Goal: Information Seeking & Learning: Learn about a topic

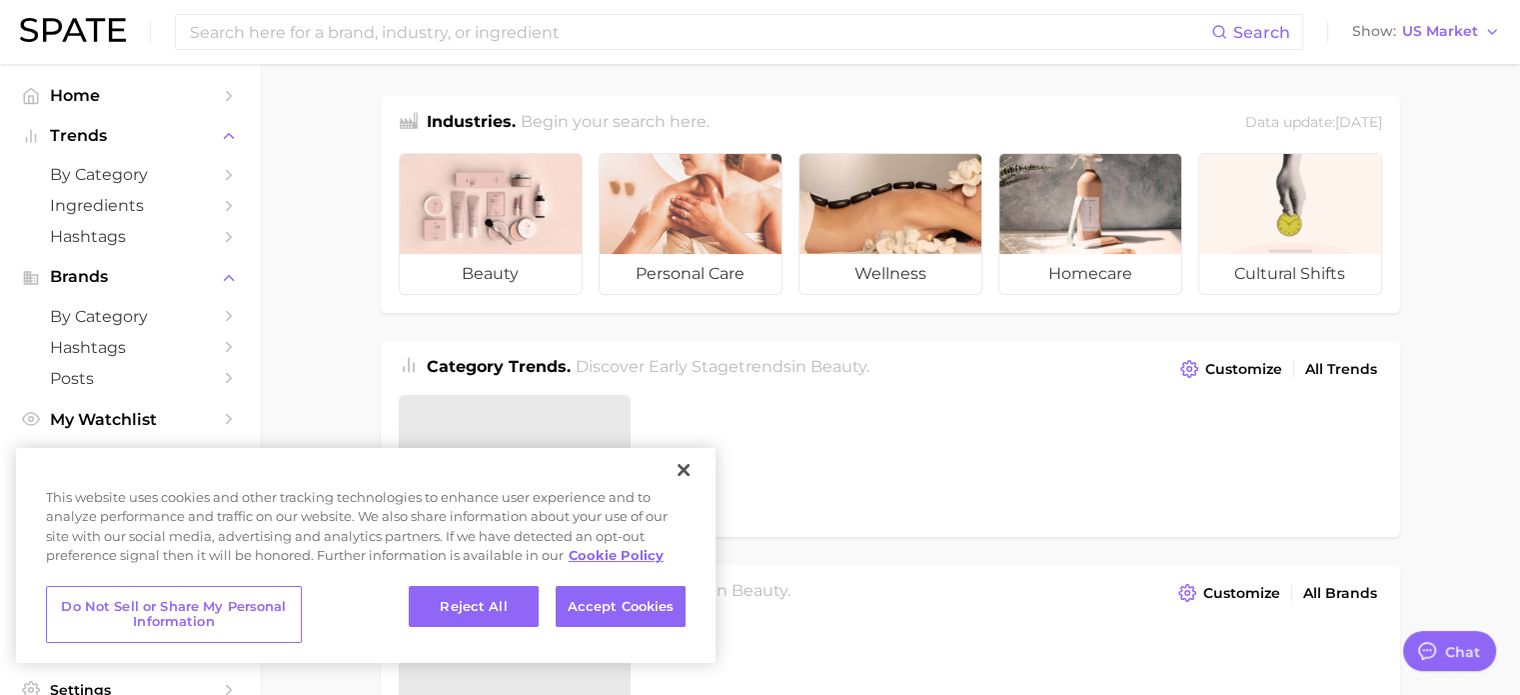
type textarea "x"
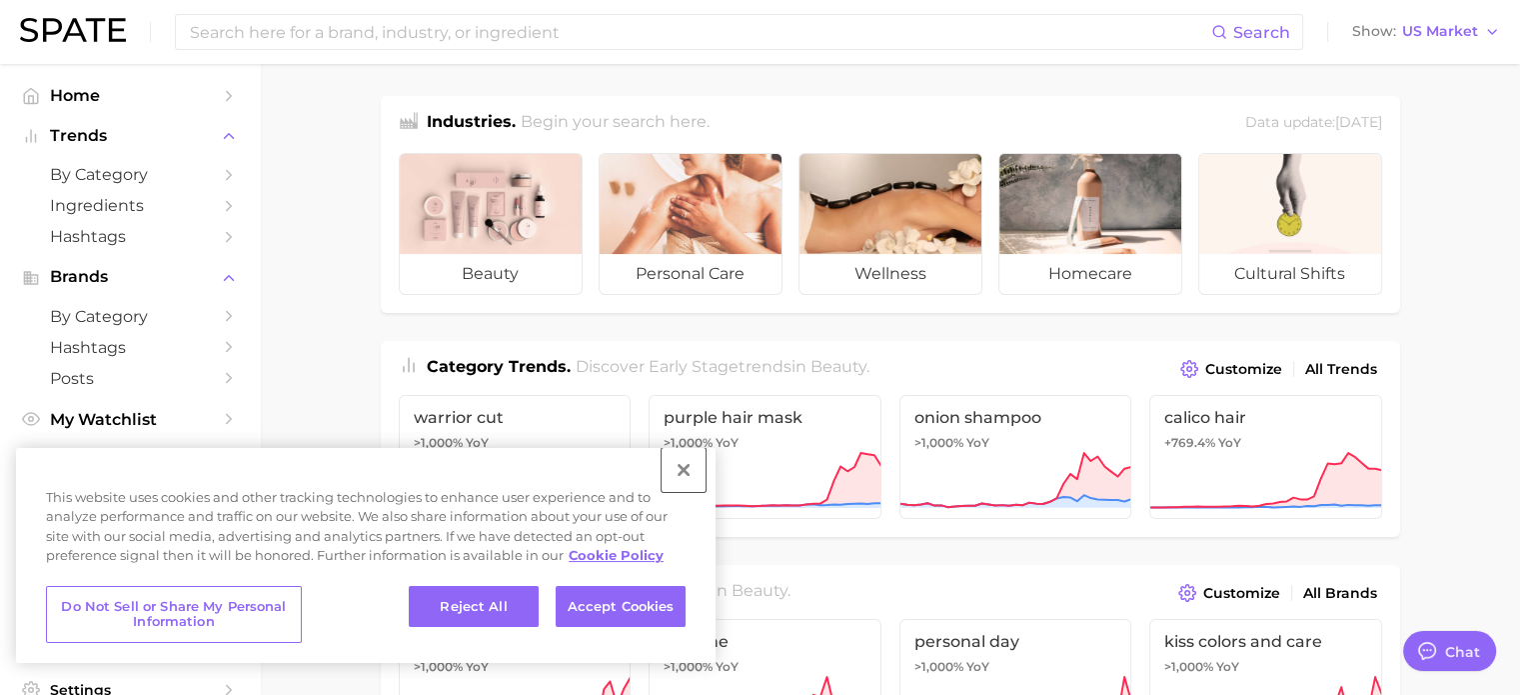
click at [691, 464] on button "Close" at bounding box center [684, 470] width 44 height 44
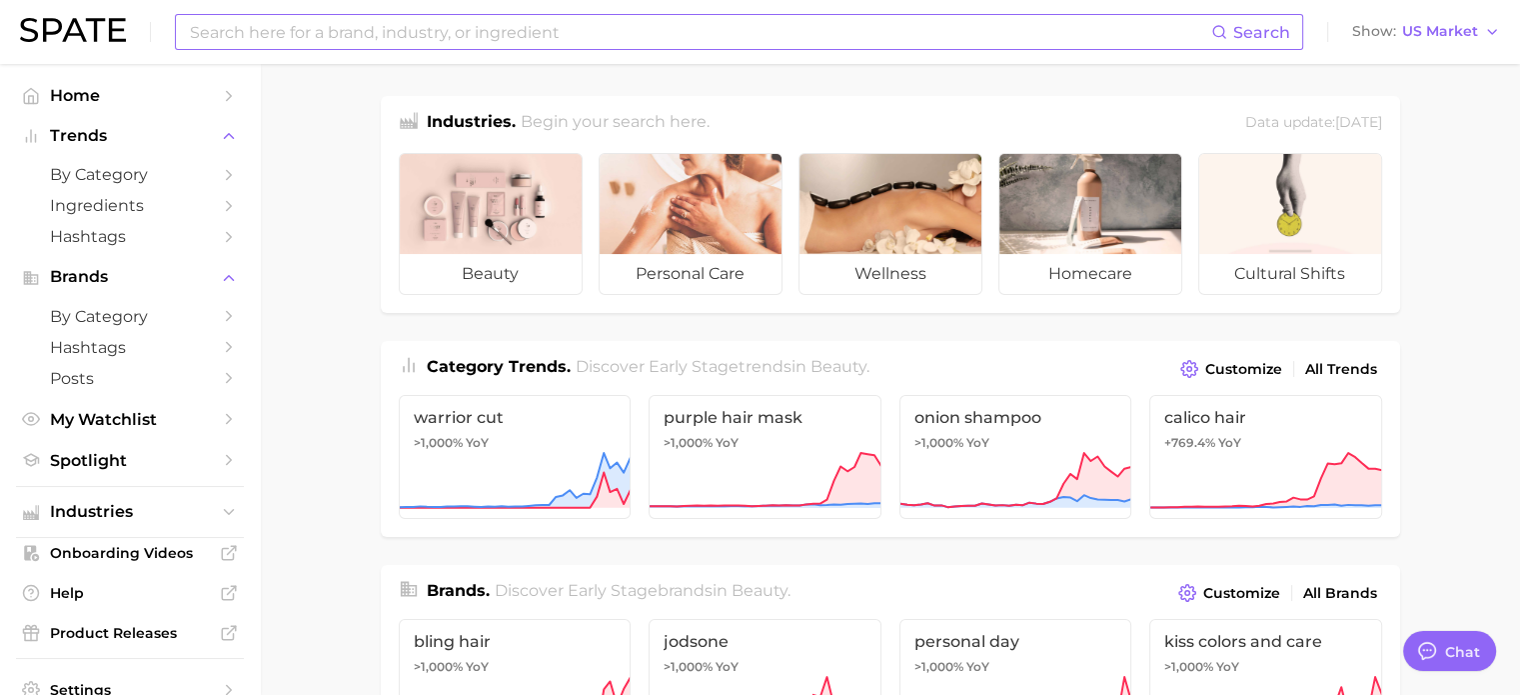
click at [466, 36] on input at bounding box center [700, 32] width 1024 height 34
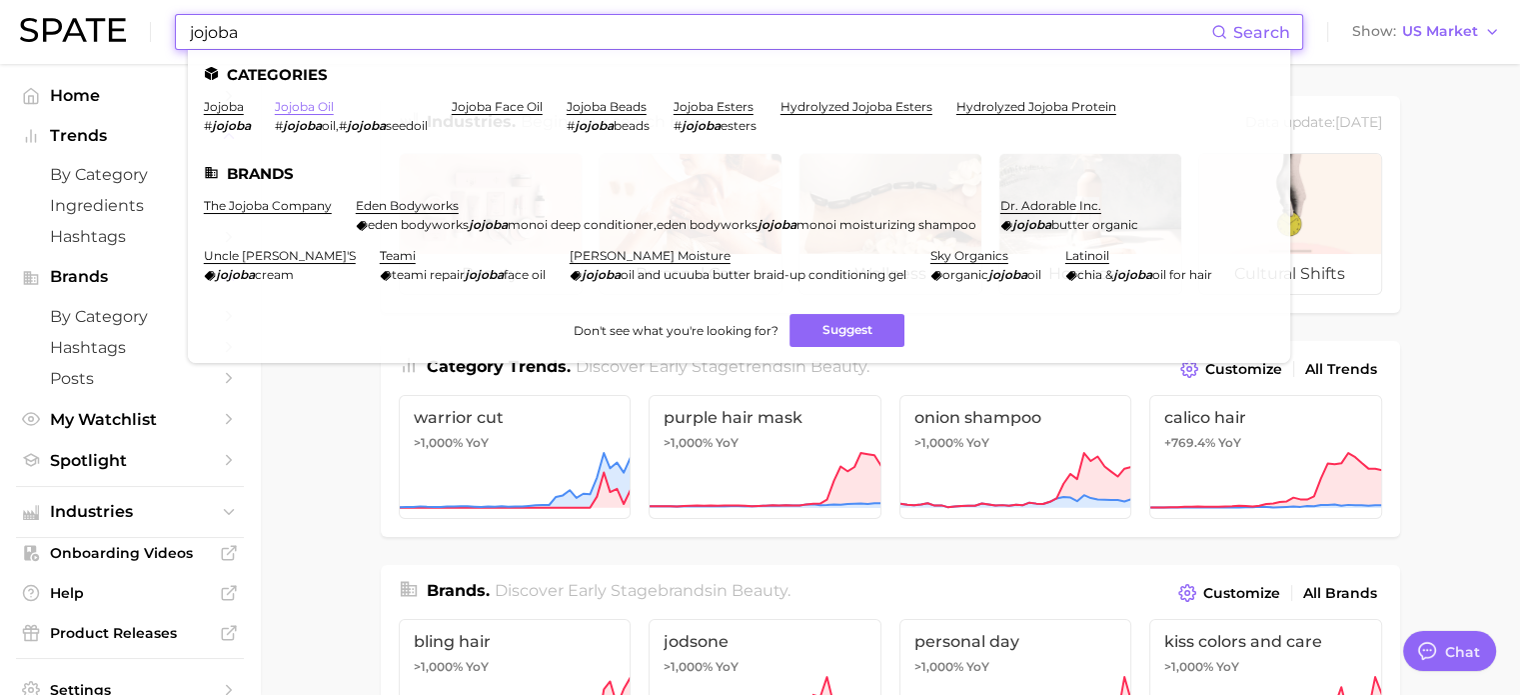
type input "jojoba"
click at [288, 104] on link "jojoba oil" at bounding box center [304, 106] width 59 height 15
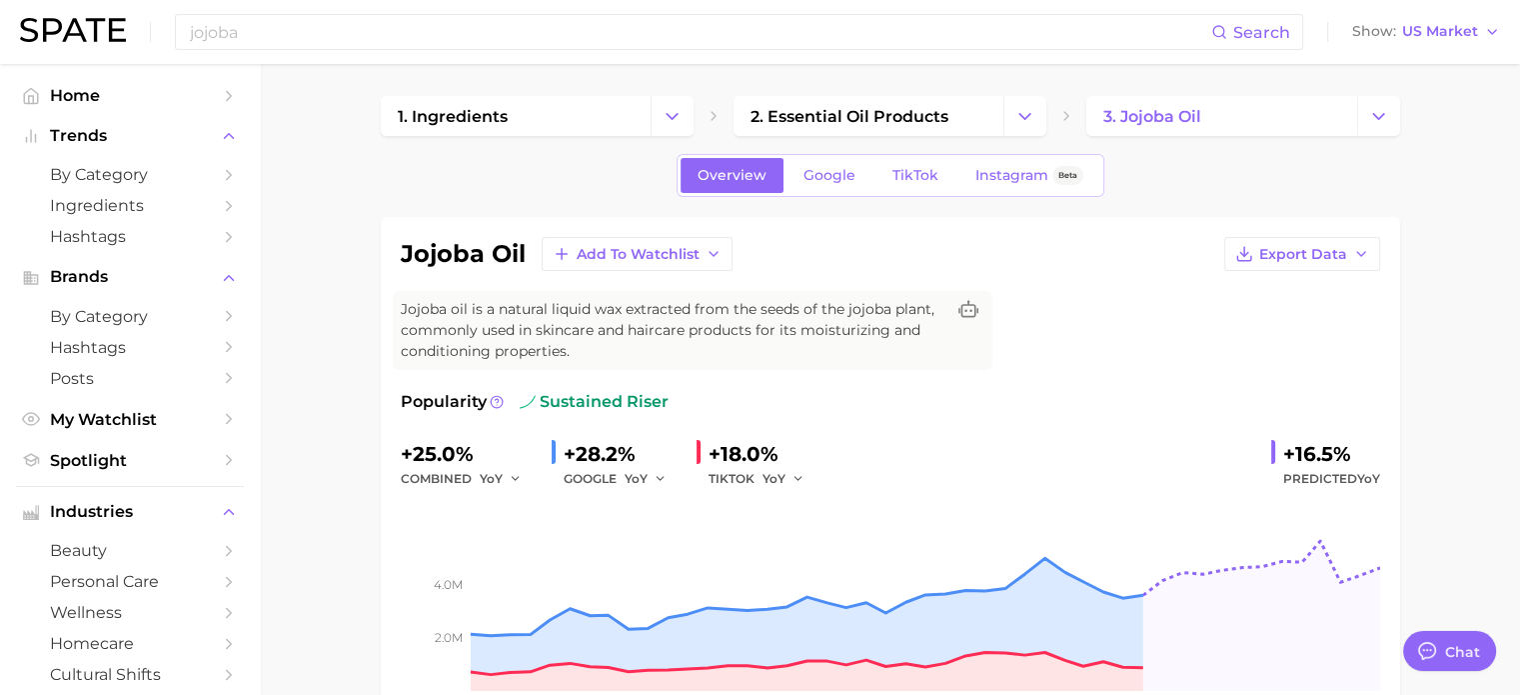
type textarea "x"
click at [376, 39] on input "jojoba" at bounding box center [700, 32] width 1024 height 34
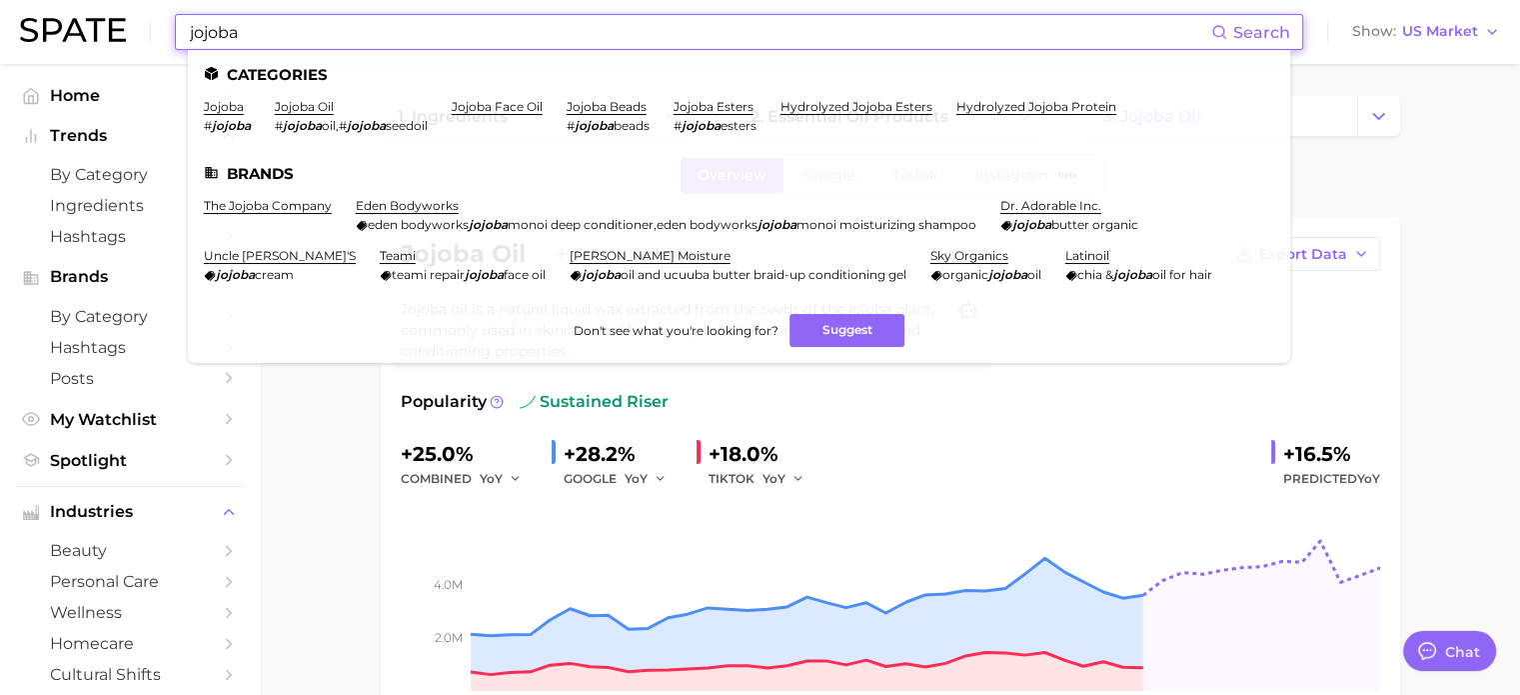
click at [376, 39] on input "jojoba" at bounding box center [700, 32] width 1024 height 34
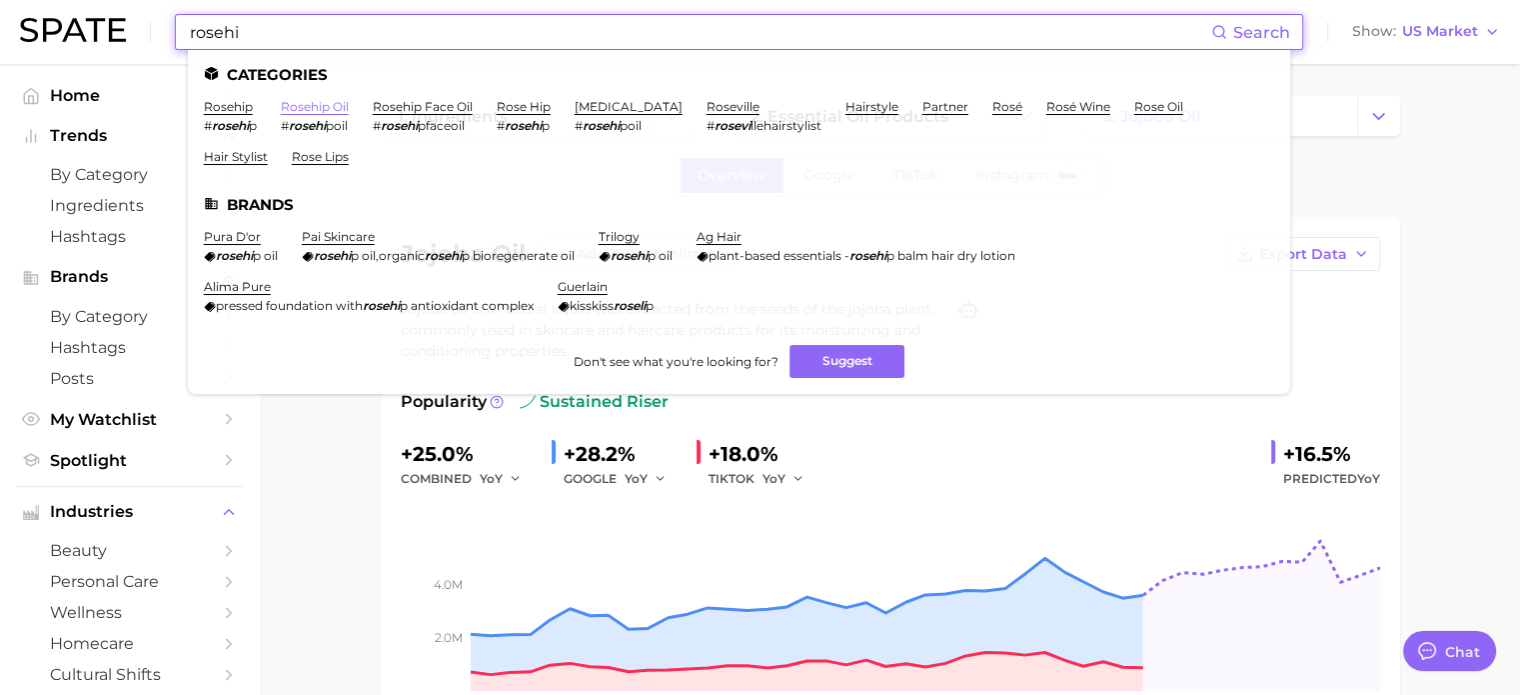
click at [292, 104] on link "rosehip oil" at bounding box center [315, 106] width 68 height 15
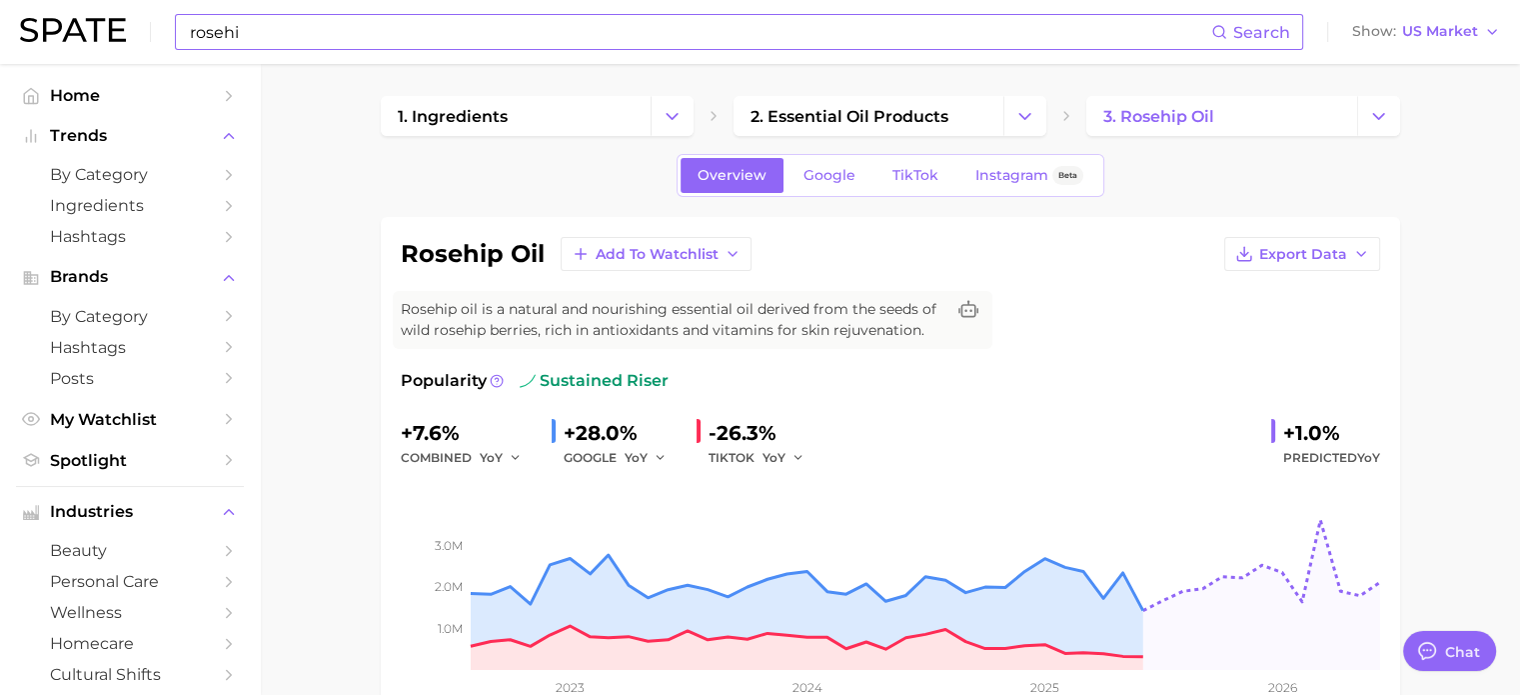
click at [297, 42] on input "rosehi" at bounding box center [700, 32] width 1024 height 34
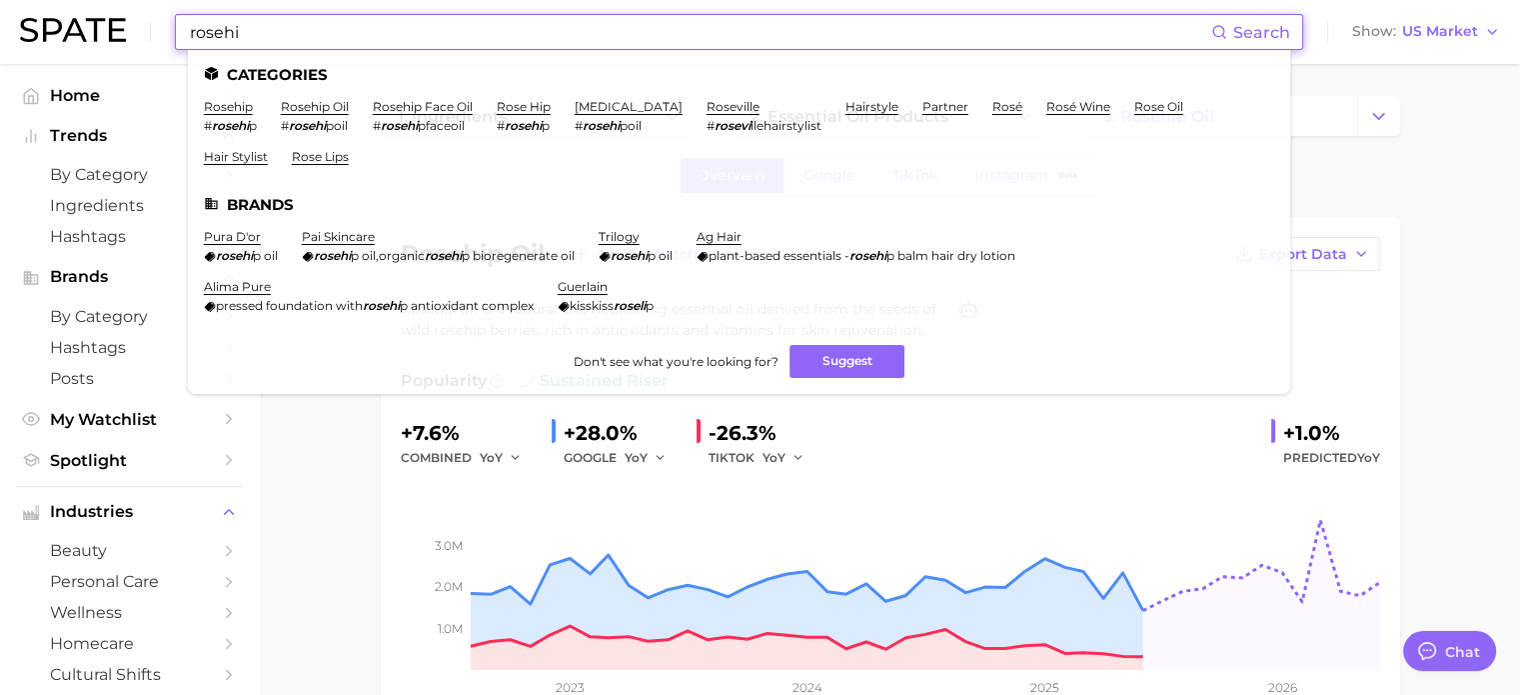
click at [297, 42] on input "rosehi" at bounding box center [700, 32] width 1024 height 34
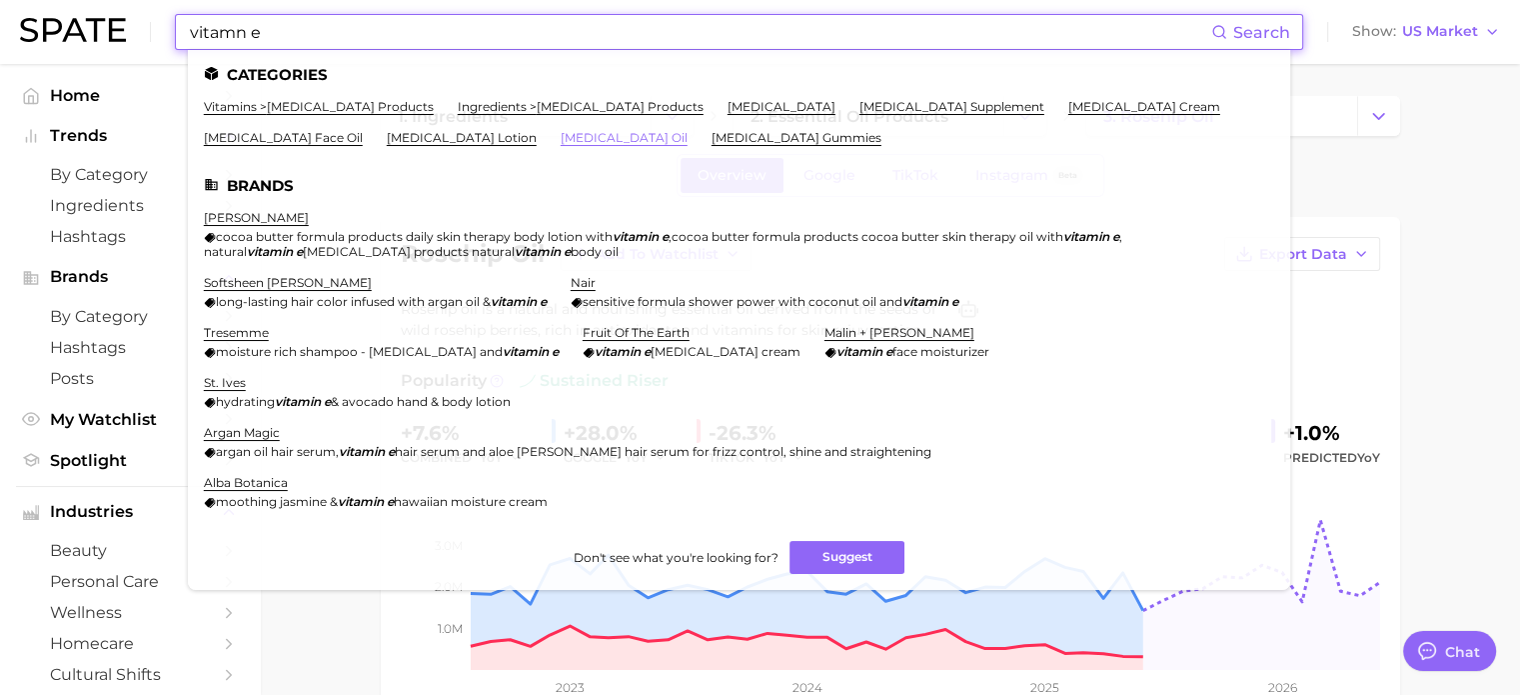
click at [561, 142] on link "vitamin e oil" at bounding box center [624, 137] width 127 height 15
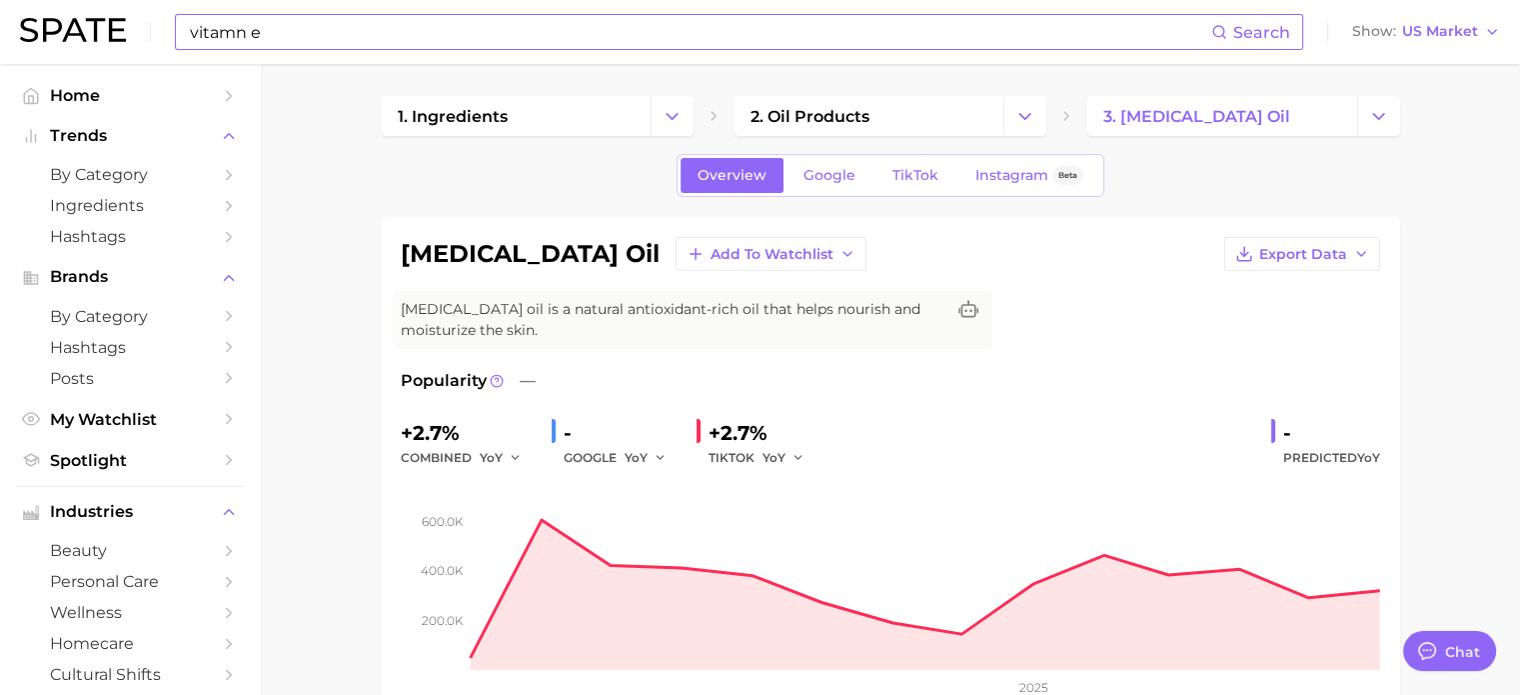
click at [360, 46] on input "vitamn e" at bounding box center [700, 32] width 1024 height 34
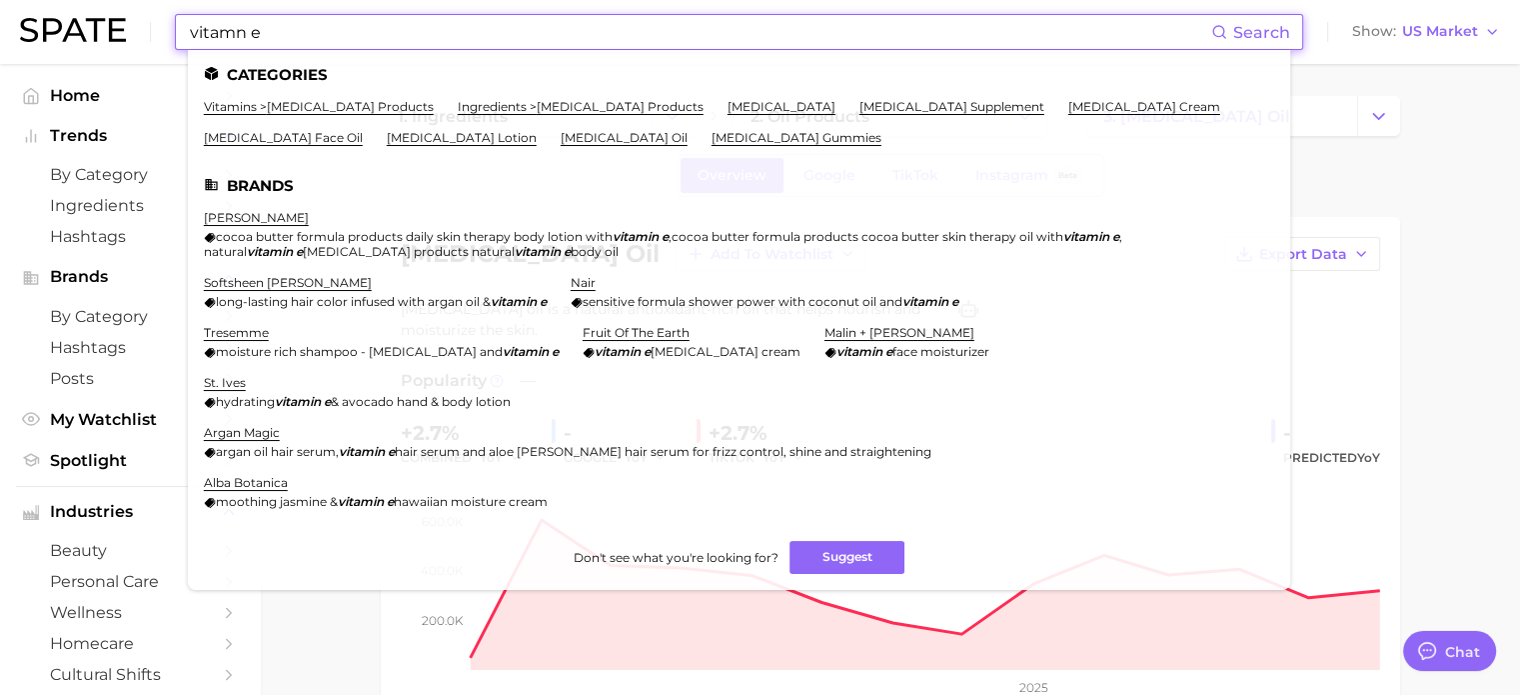
click at [360, 46] on input "vitamn e" at bounding box center [700, 32] width 1024 height 34
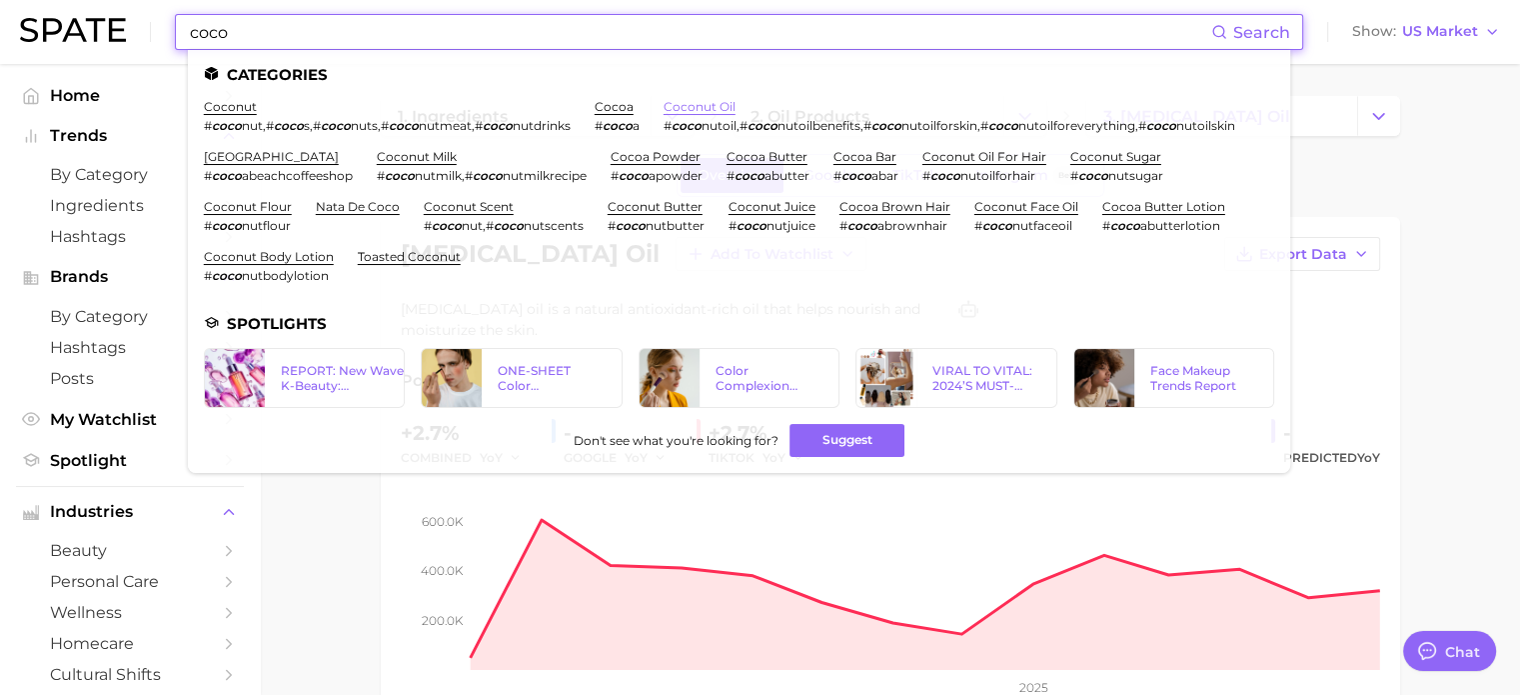
click at [664, 114] on link "coconut oil" at bounding box center [700, 106] width 72 height 15
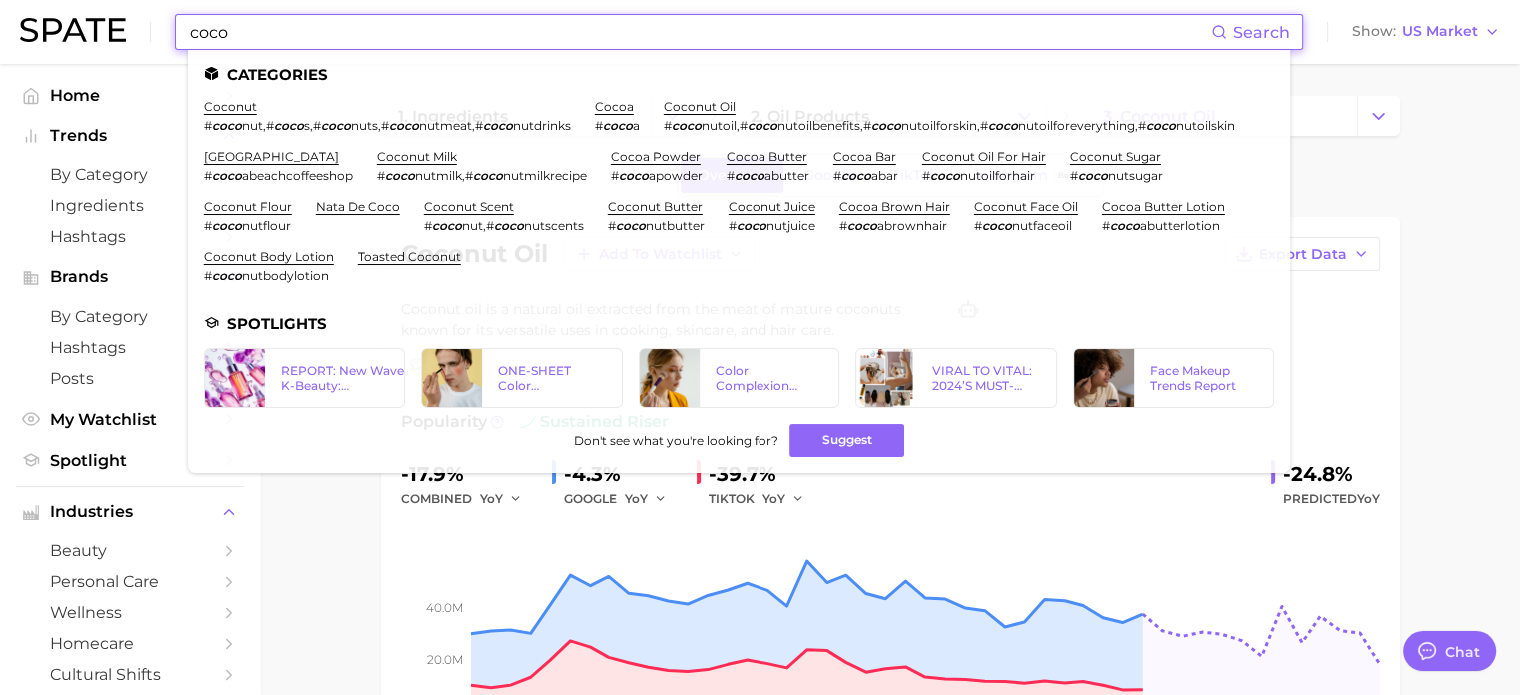
click at [440, 45] on input "coco" at bounding box center [700, 32] width 1024 height 34
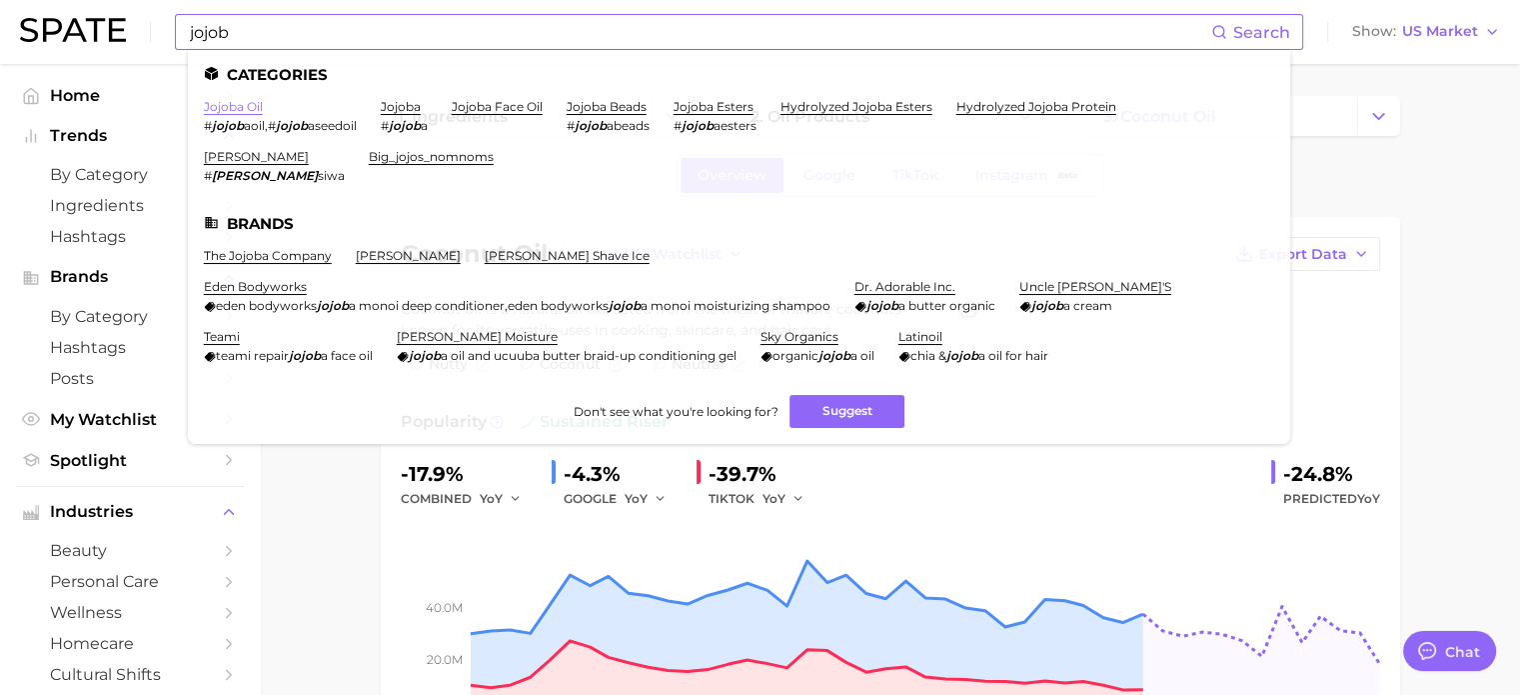
click at [244, 107] on link "jojoba oil" at bounding box center [233, 106] width 59 height 15
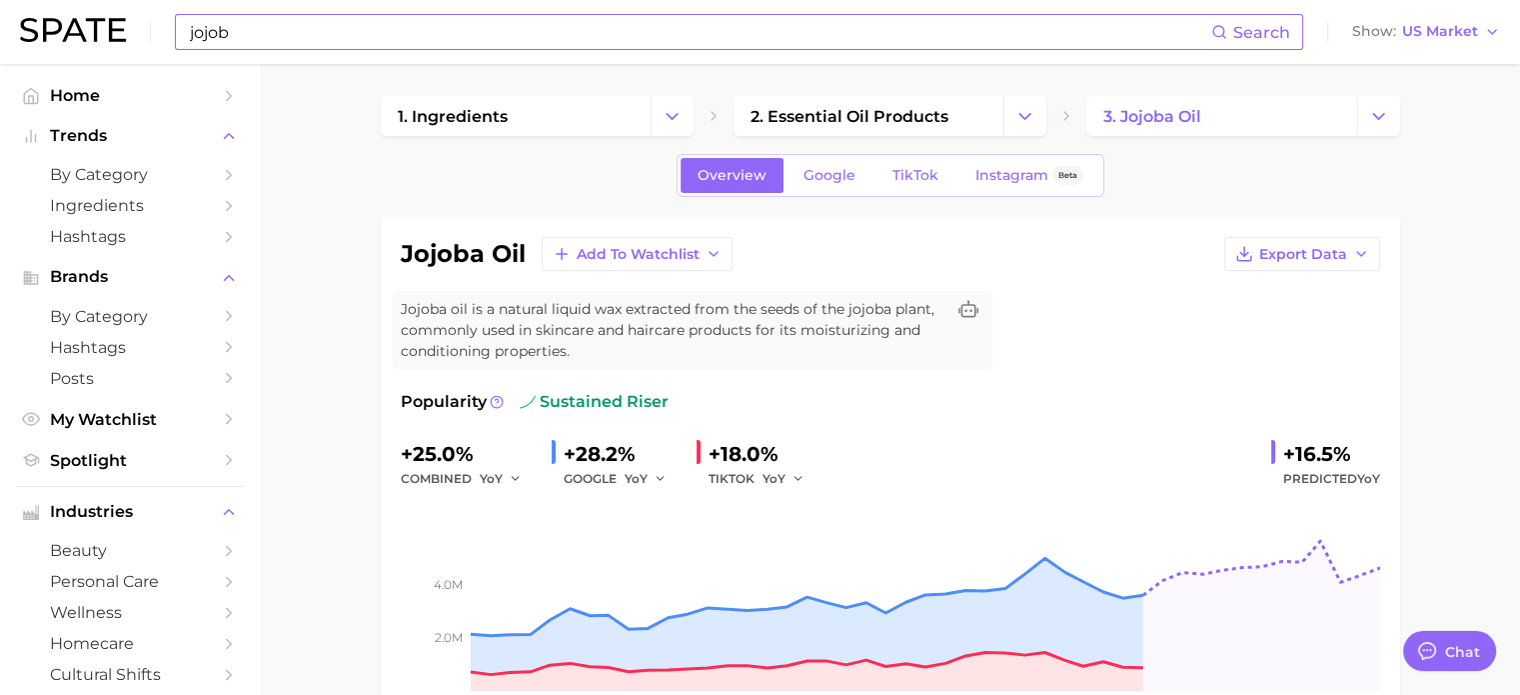
click at [534, 57] on div "jojob Search Show US Market" at bounding box center [760, 32] width 1480 height 64
click at [534, 51] on div "jojob Search Show US Market" at bounding box center [760, 32] width 1480 height 64
click at [534, 44] on input "jojob" at bounding box center [700, 32] width 1024 height 34
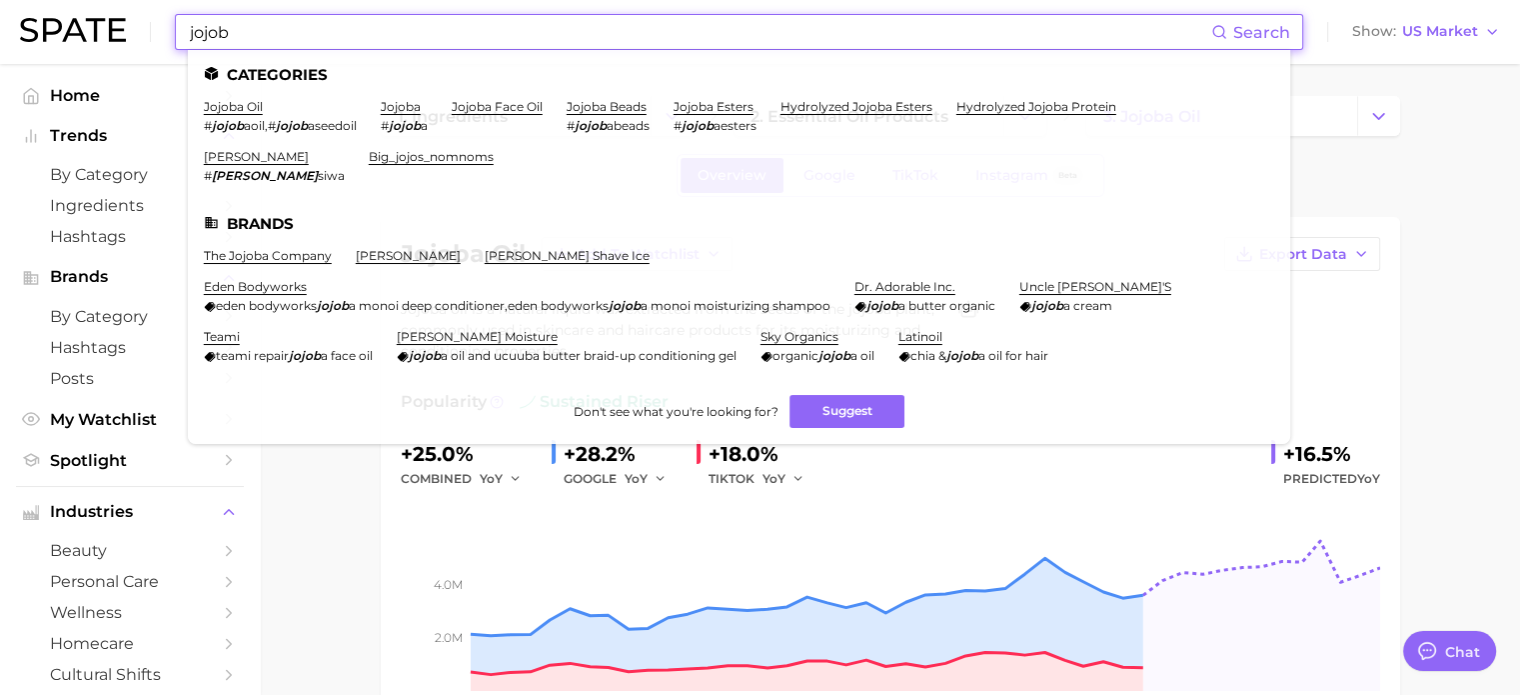
click at [534, 44] on input "jojob" at bounding box center [700, 32] width 1024 height 34
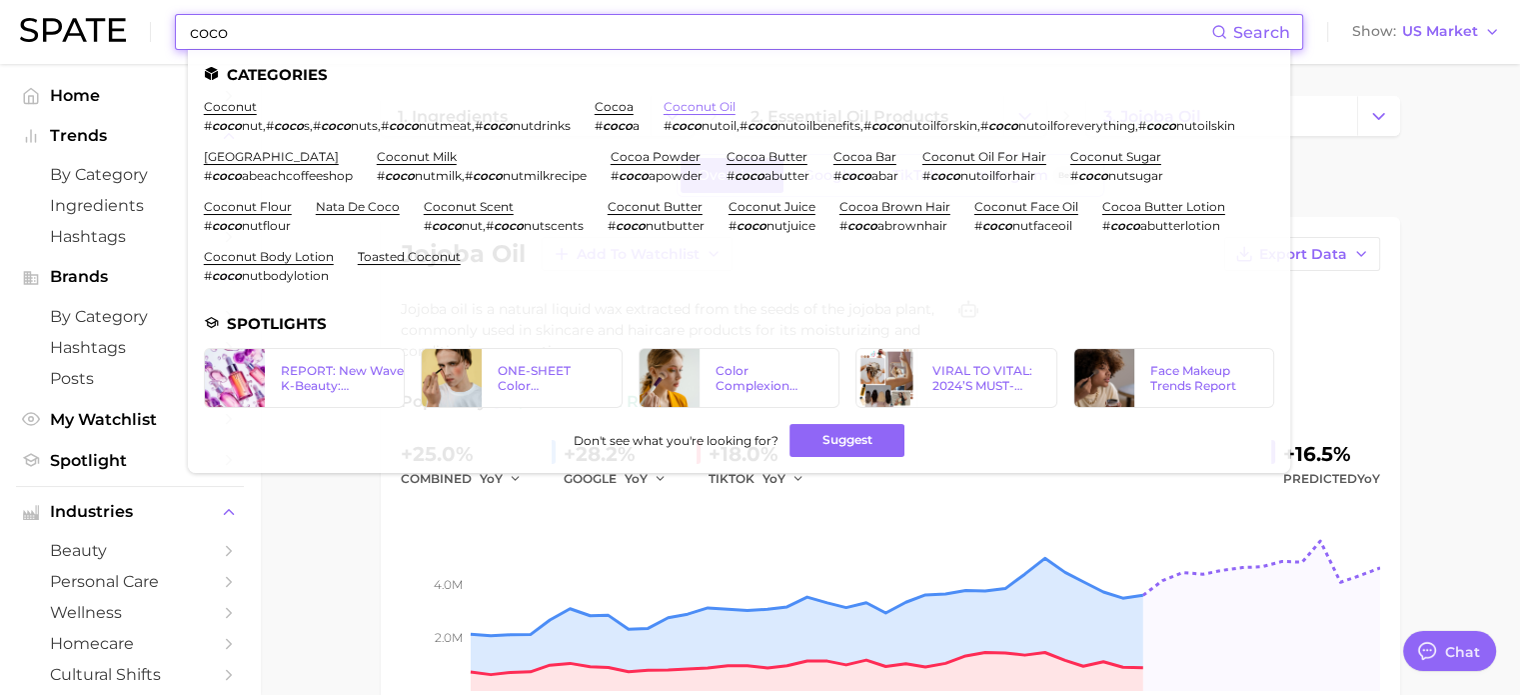
click at [664, 114] on link "coconut oil" at bounding box center [700, 106] width 72 height 15
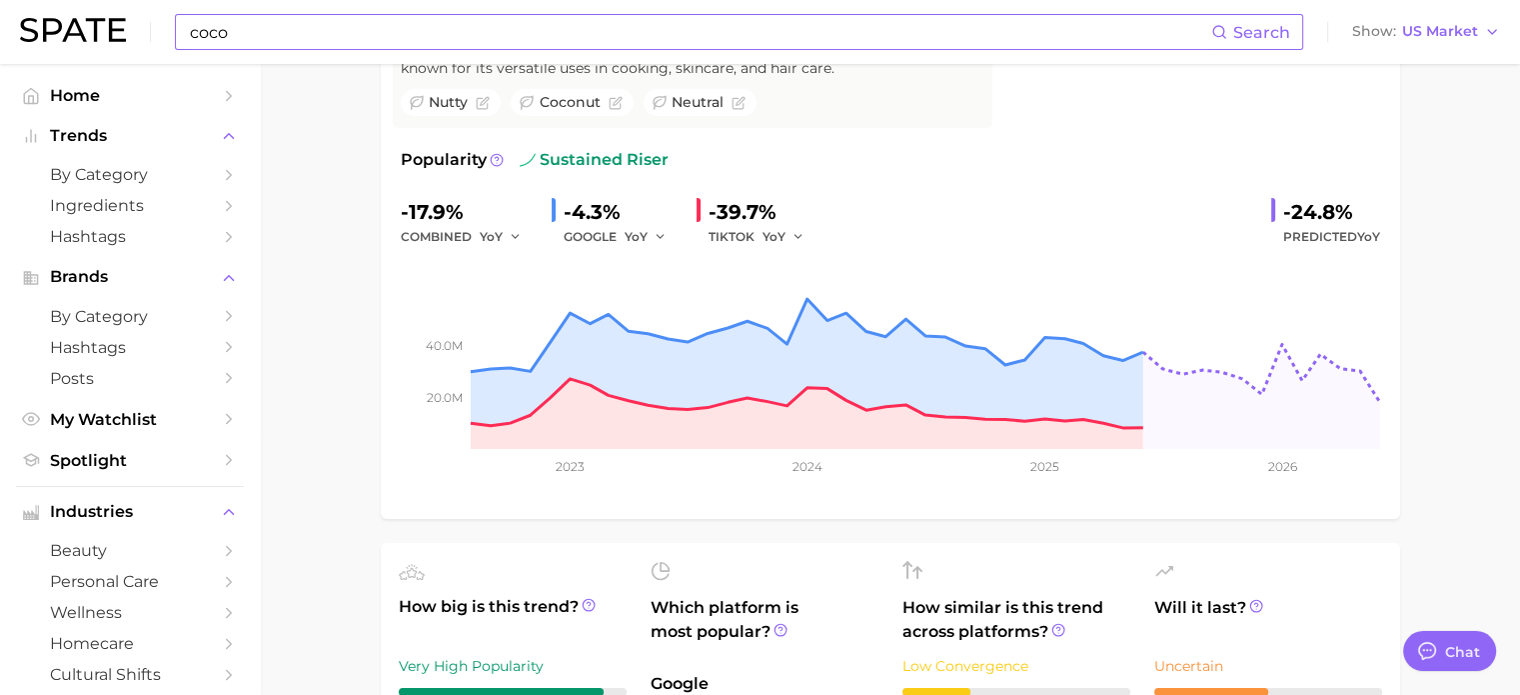
scroll to position [266, 0]
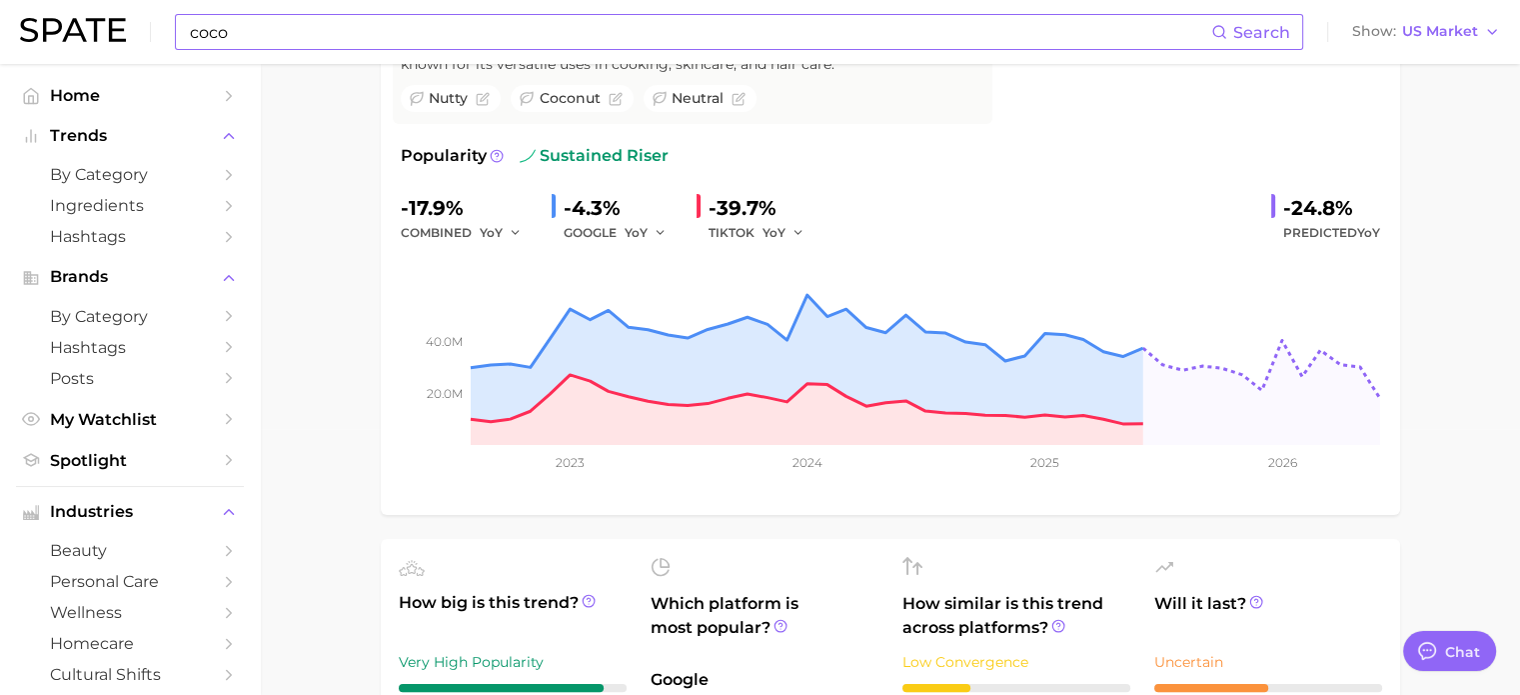
drag, startPoint x: 938, startPoint y: 226, endPoint x: 878, endPoint y: 218, distance: 60.5
click at [938, 225] on div "-17.9% combined YoY -4.3% GOOGLE YoY -39.7% TIKTOK YoY -24.8% Predicted YoY" at bounding box center [891, 218] width 980 height 53
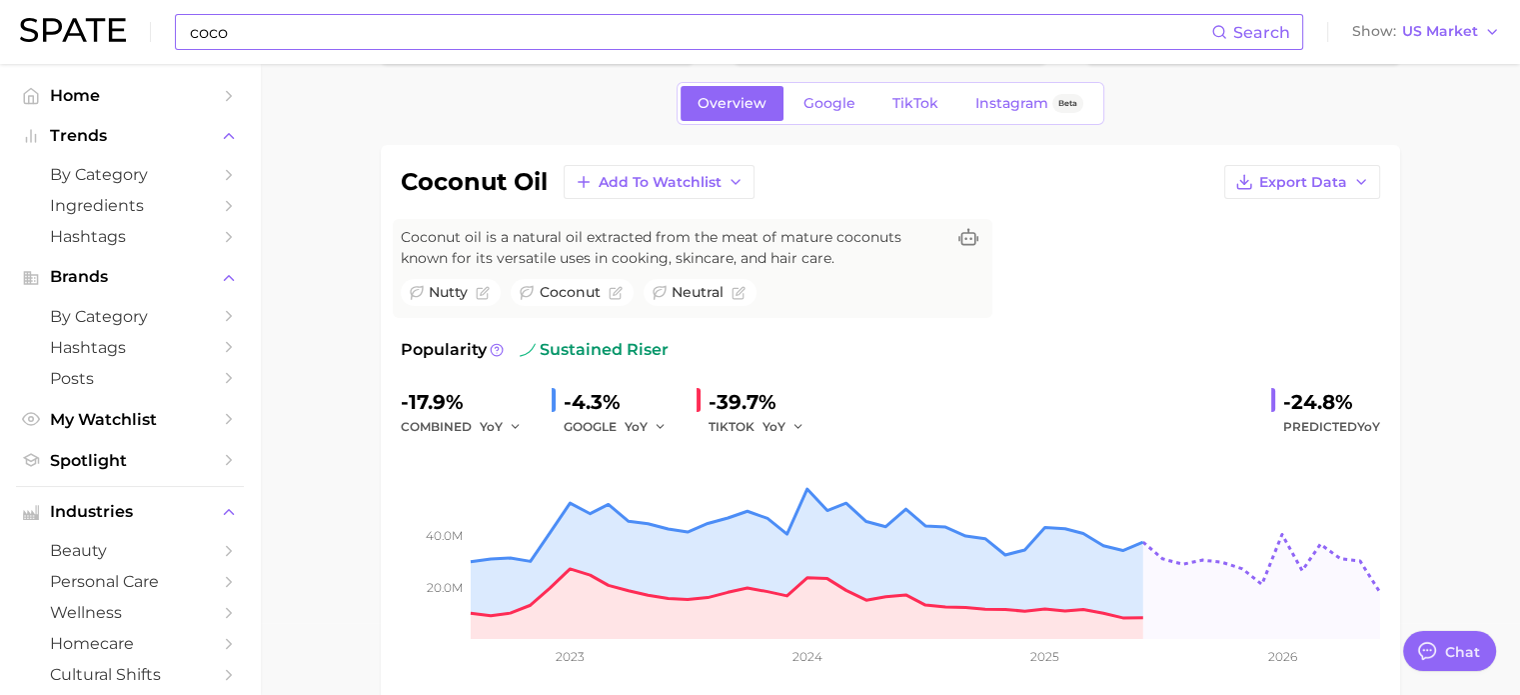
scroll to position [0, 0]
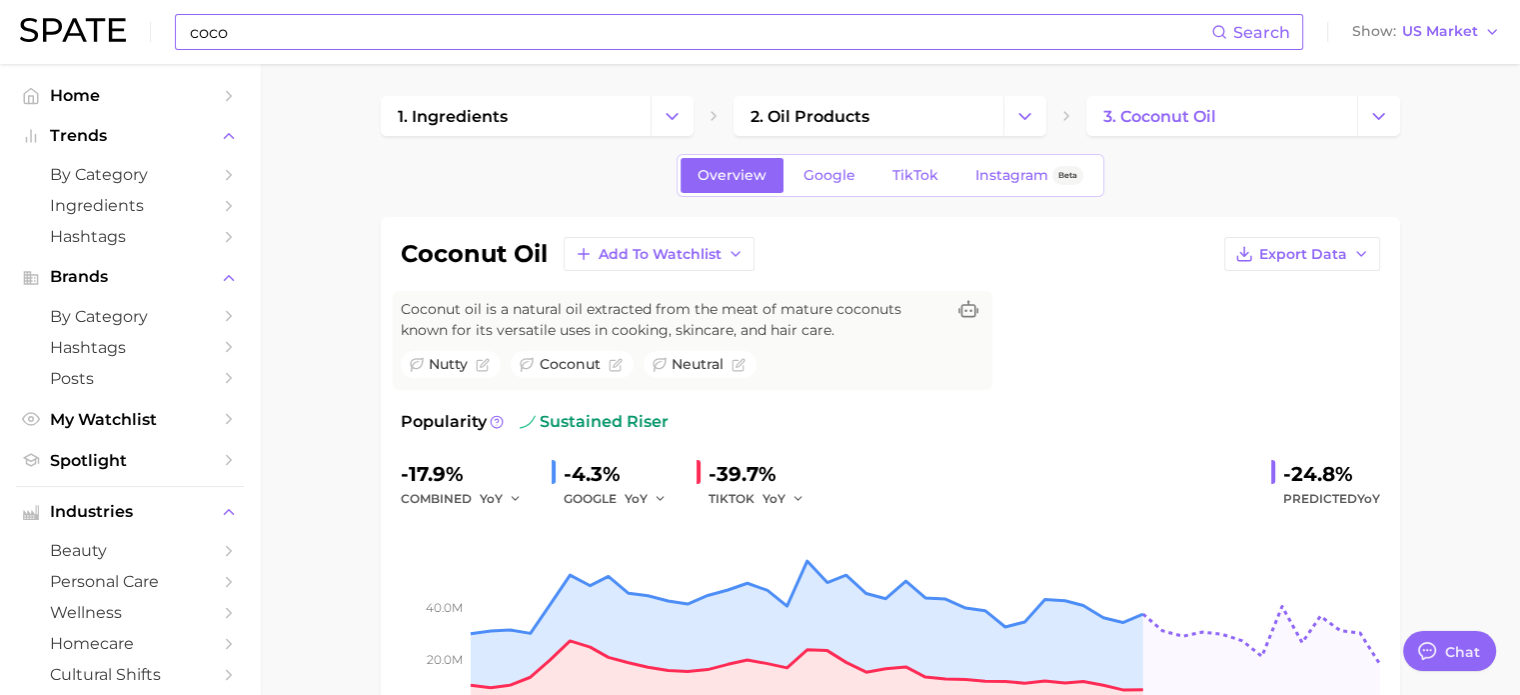
click at [471, 27] on input "coco" at bounding box center [700, 32] width 1024 height 34
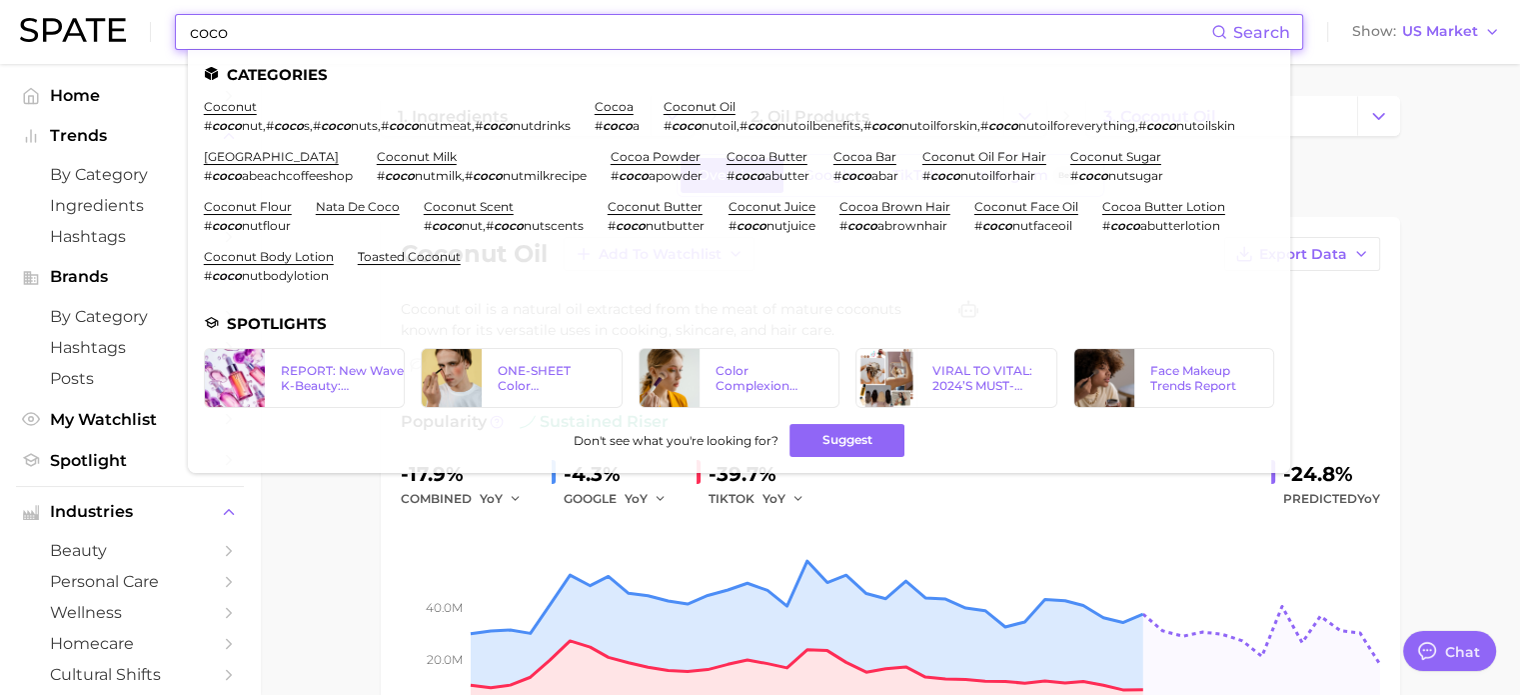
click at [472, 27] on input "coco" at bounding box center [700, 32] width 1024 height 34
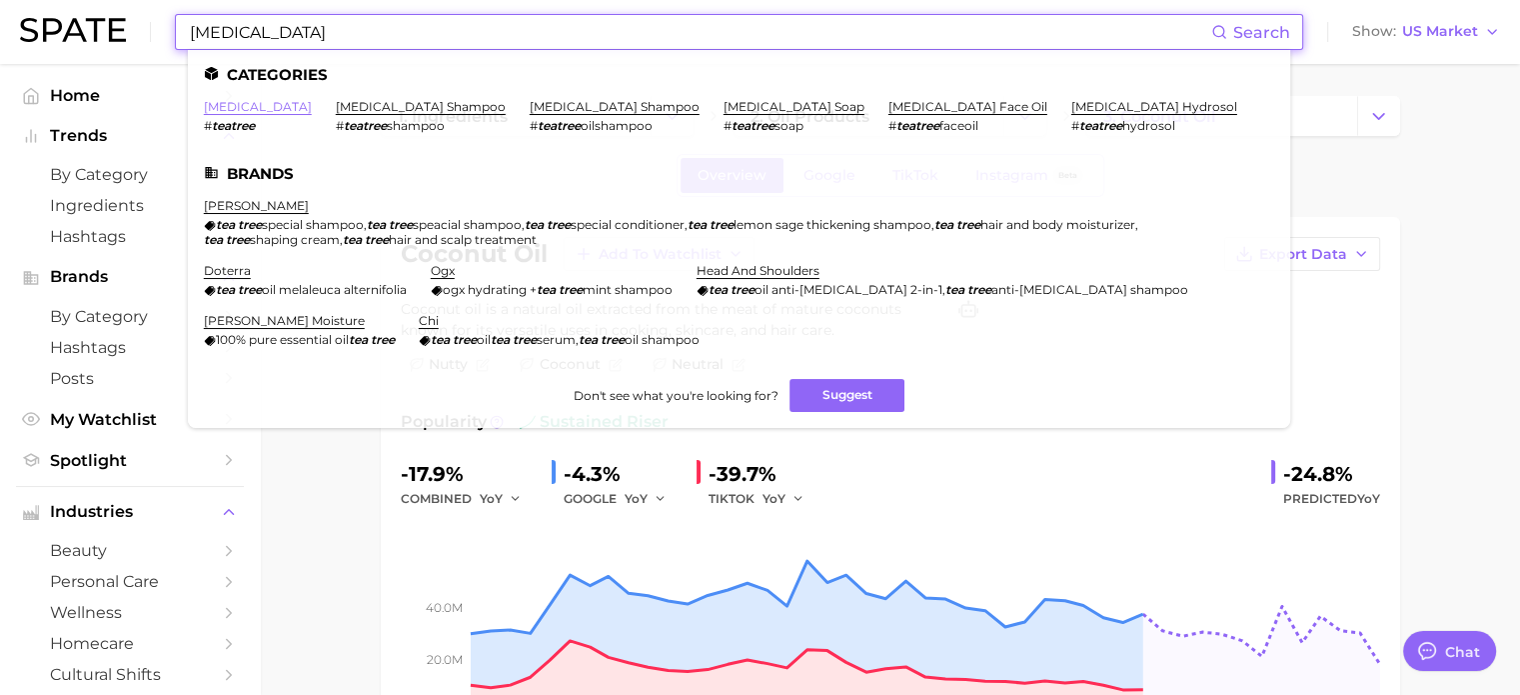
click at [246, 111] on link "tea tree oil" at bounding box center [258, 106] width 108 height 15
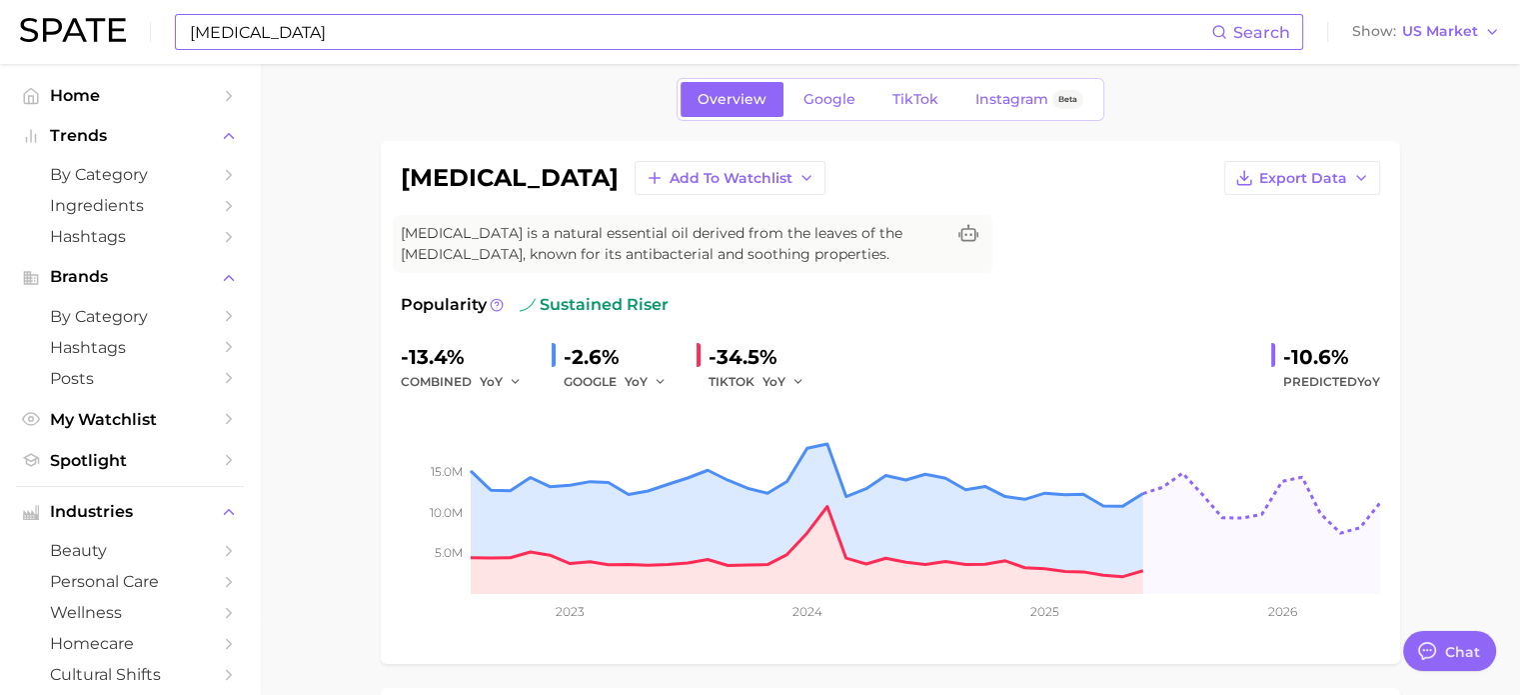
scroll to position [133, 0]
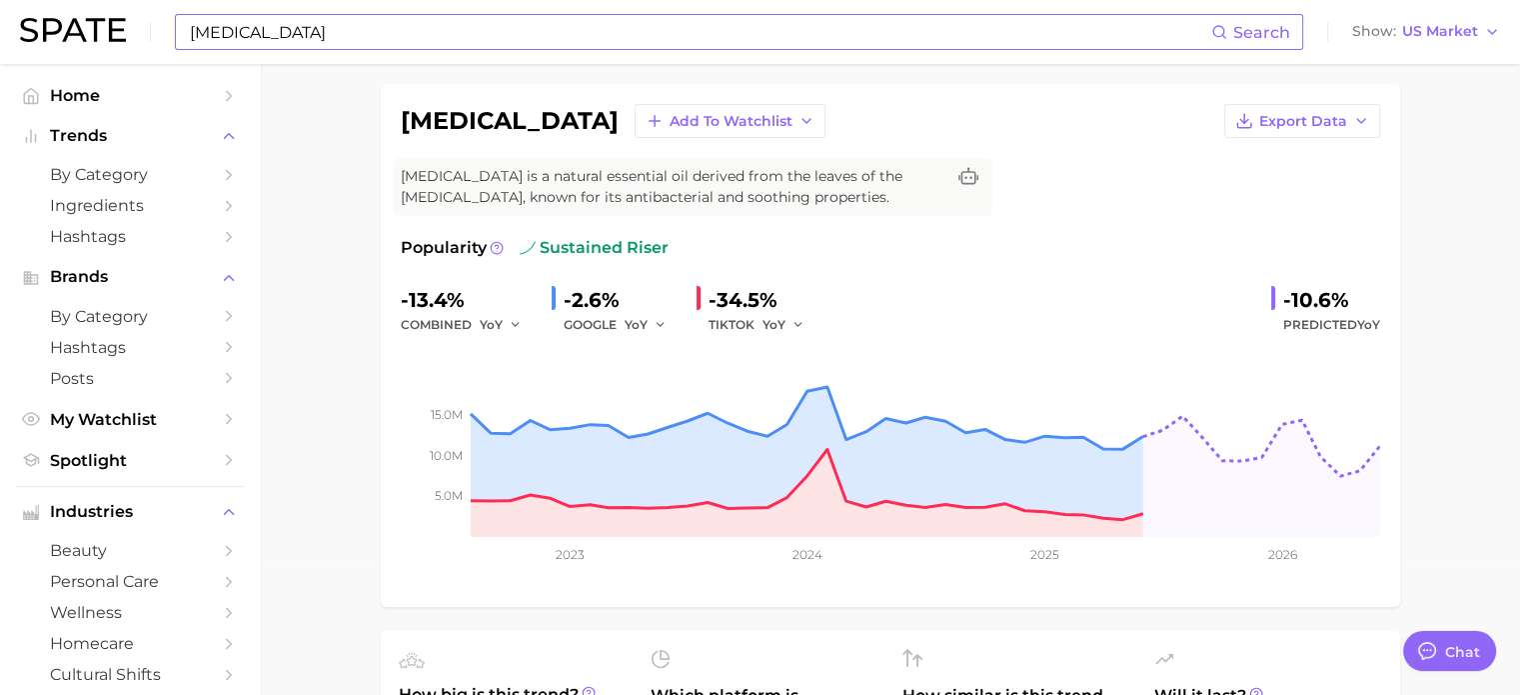
click at [344, 43] on input "tea tree" at bounding box center [700, 32] width 1024 height 34
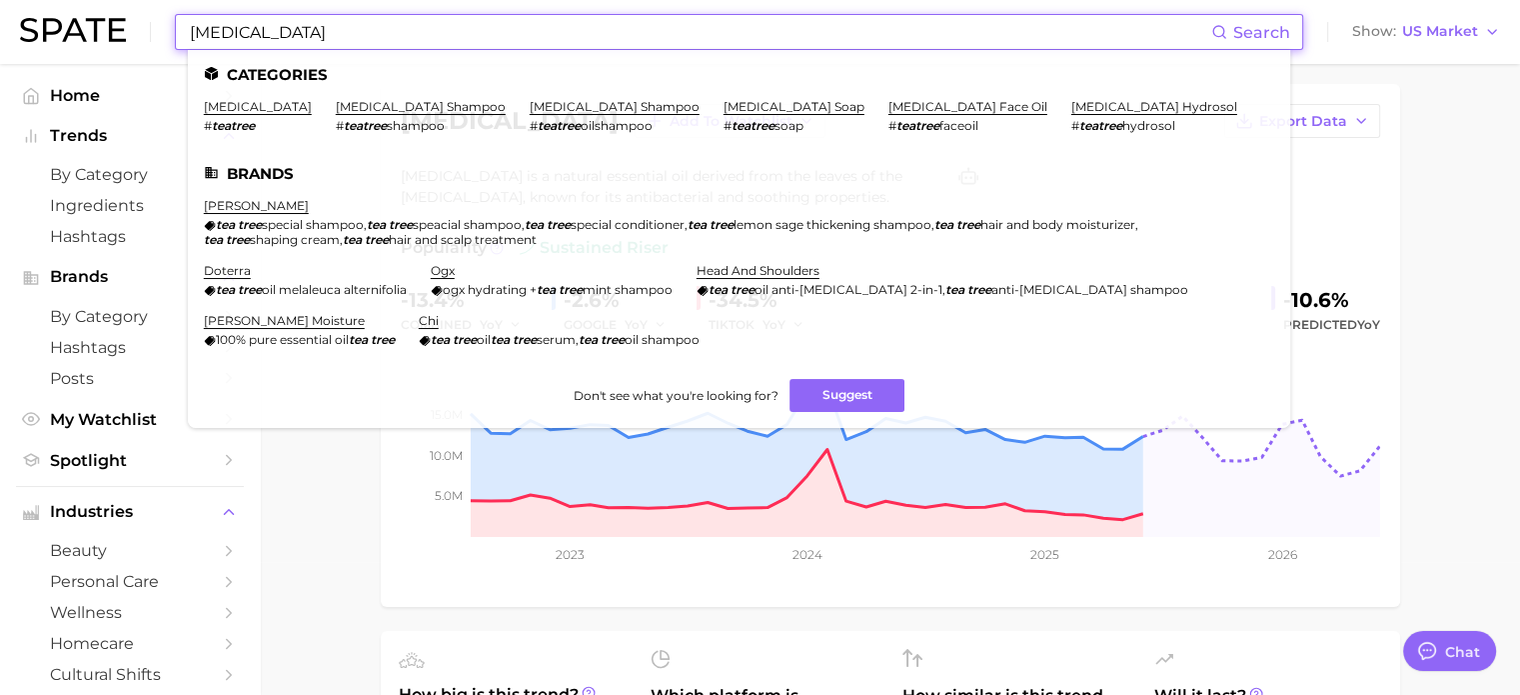
click at [344, 43] on input "tea tree" at bounding box center [700, 32] width 1024 height 34
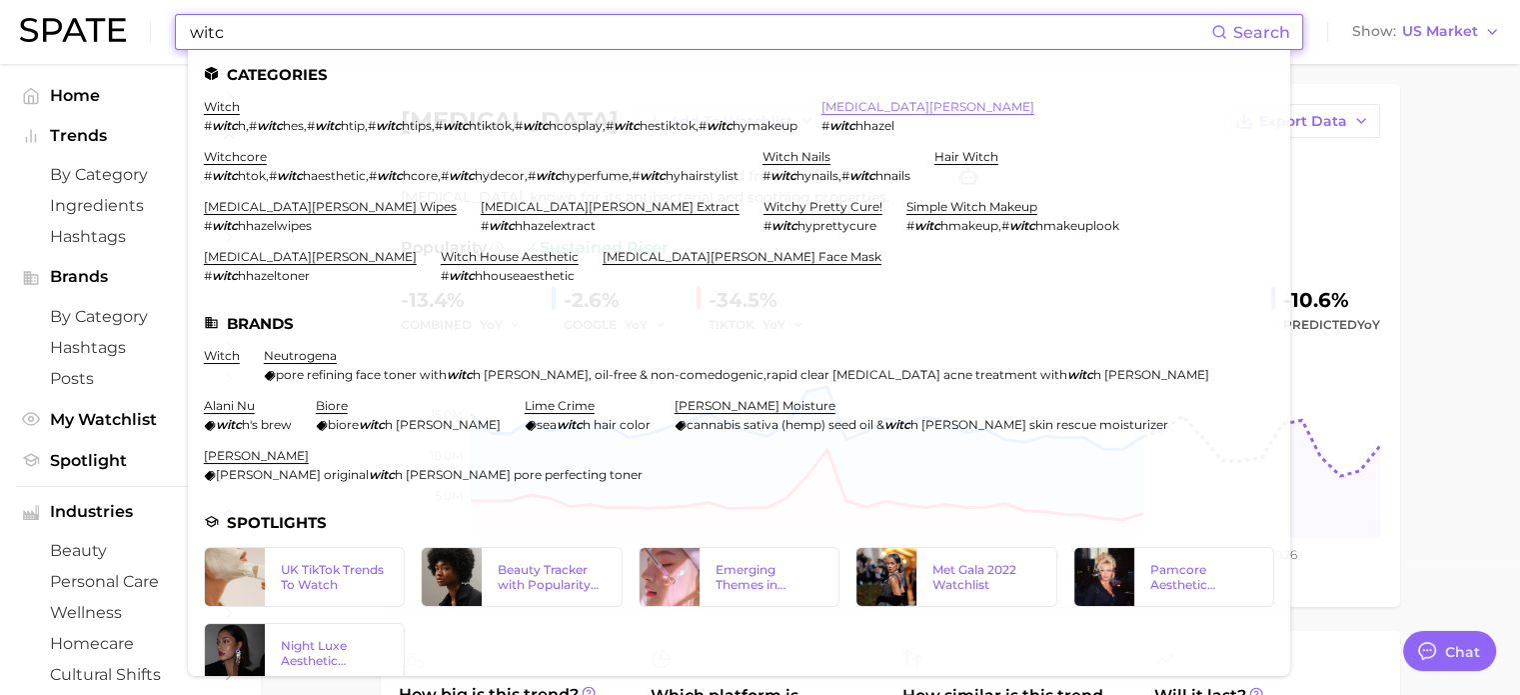
type input "witc"
click at [860, 111] on link "witch hazel" at bounding box center [928, 106] width 213 height 15
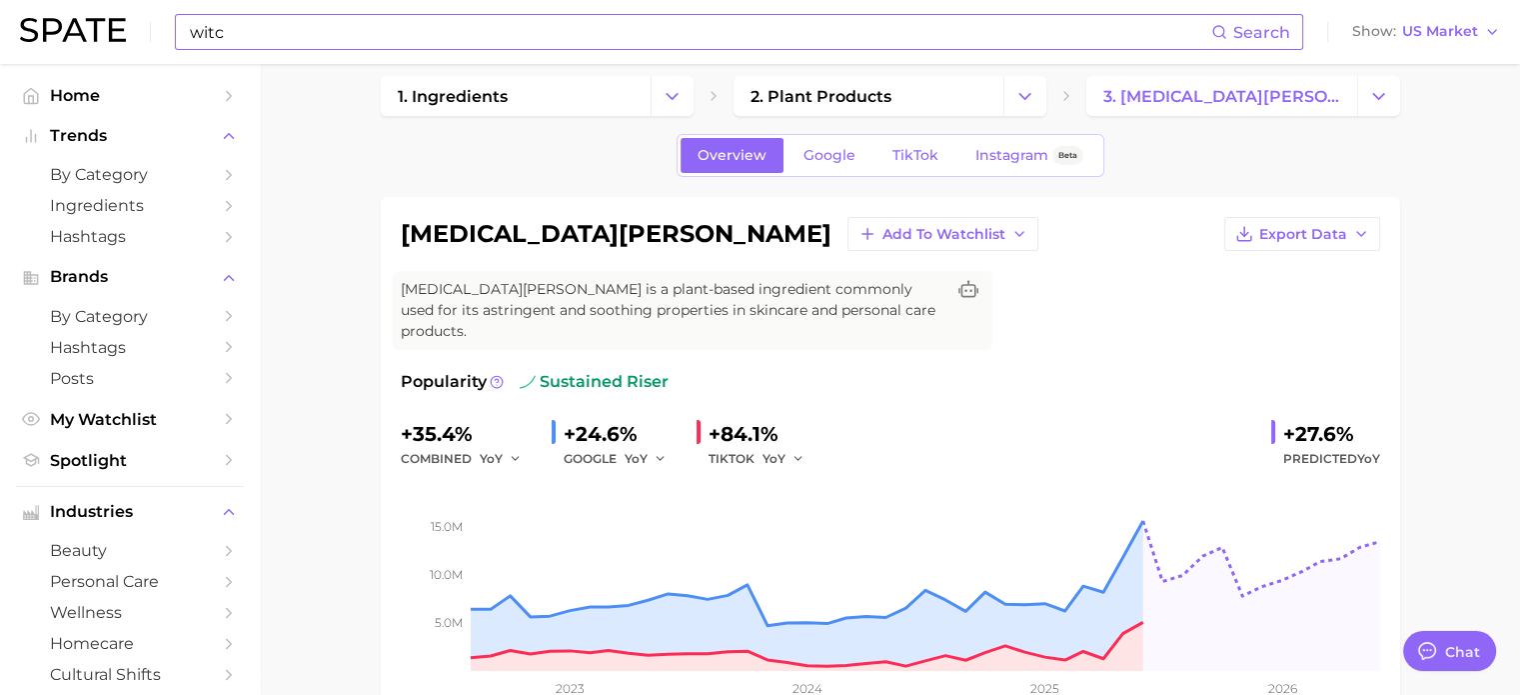
scroll to position [133, 0]
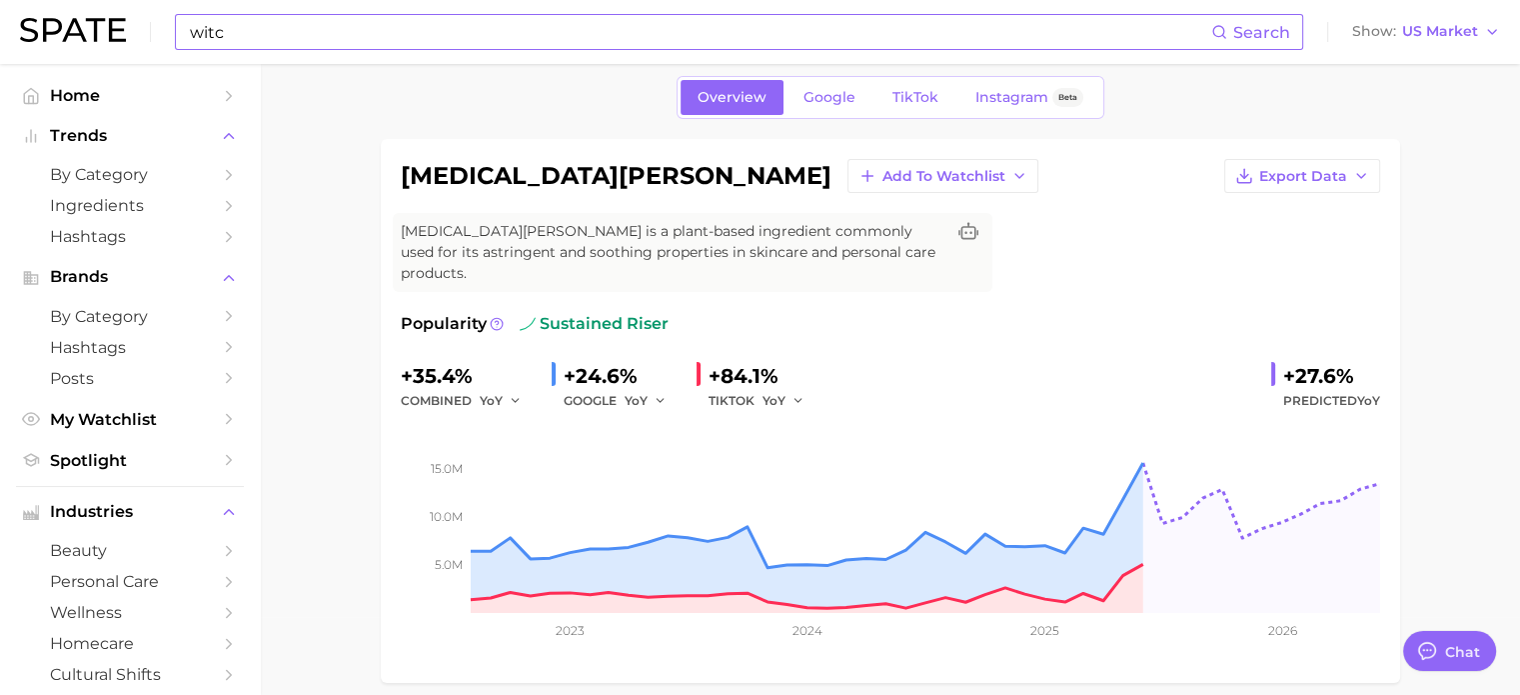
scroll to position [0, 0]
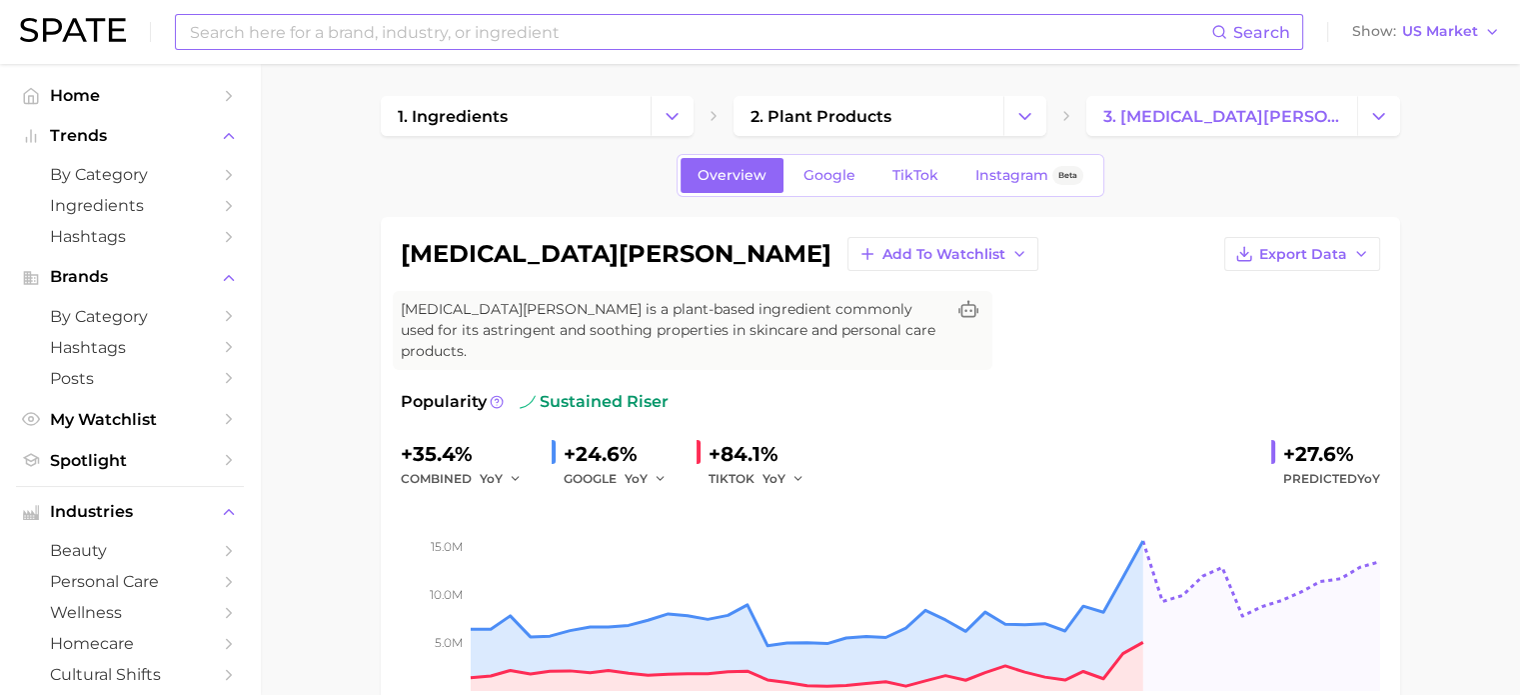
click at [496, 35] on input at bounding box center [700, 32] width 1024 height 34
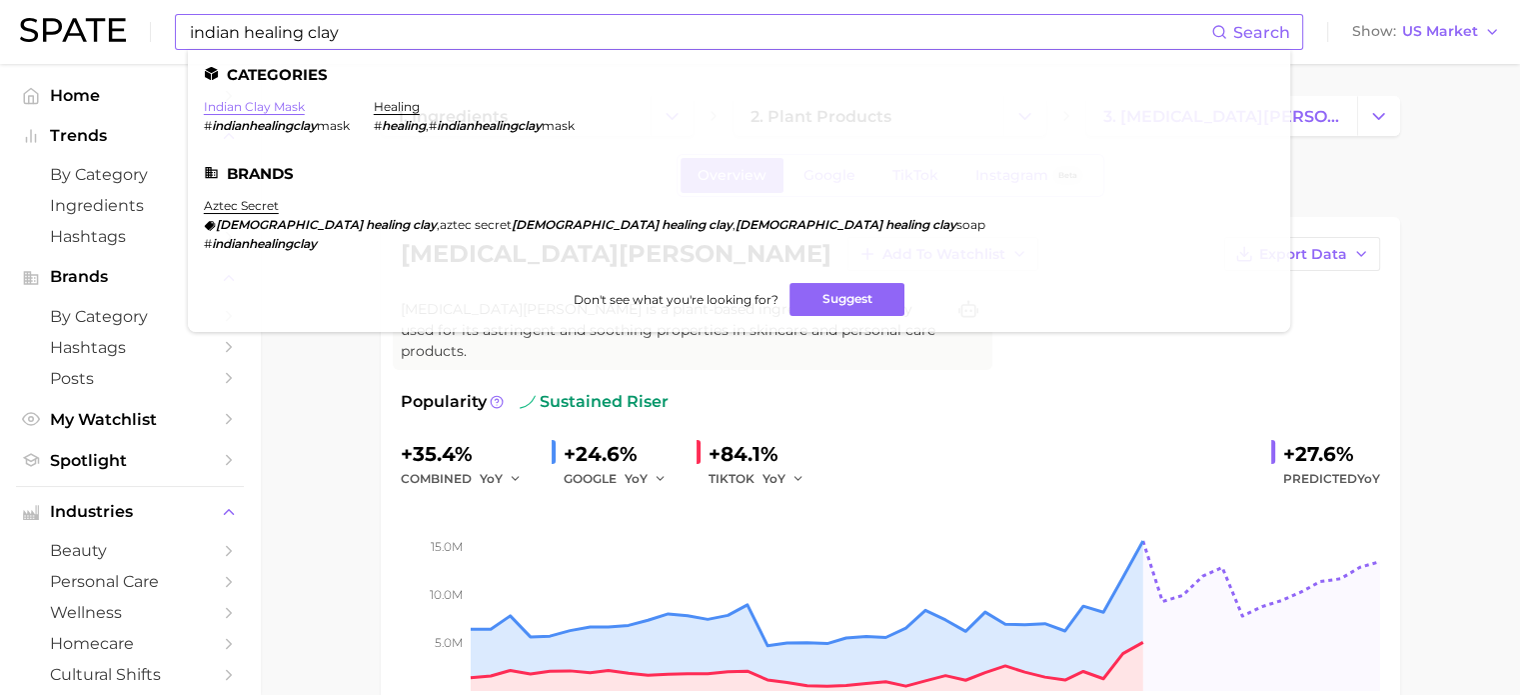
click at [284, 105] on link "indian clay mask" at bounding box center [254, 106] width 101 height 15
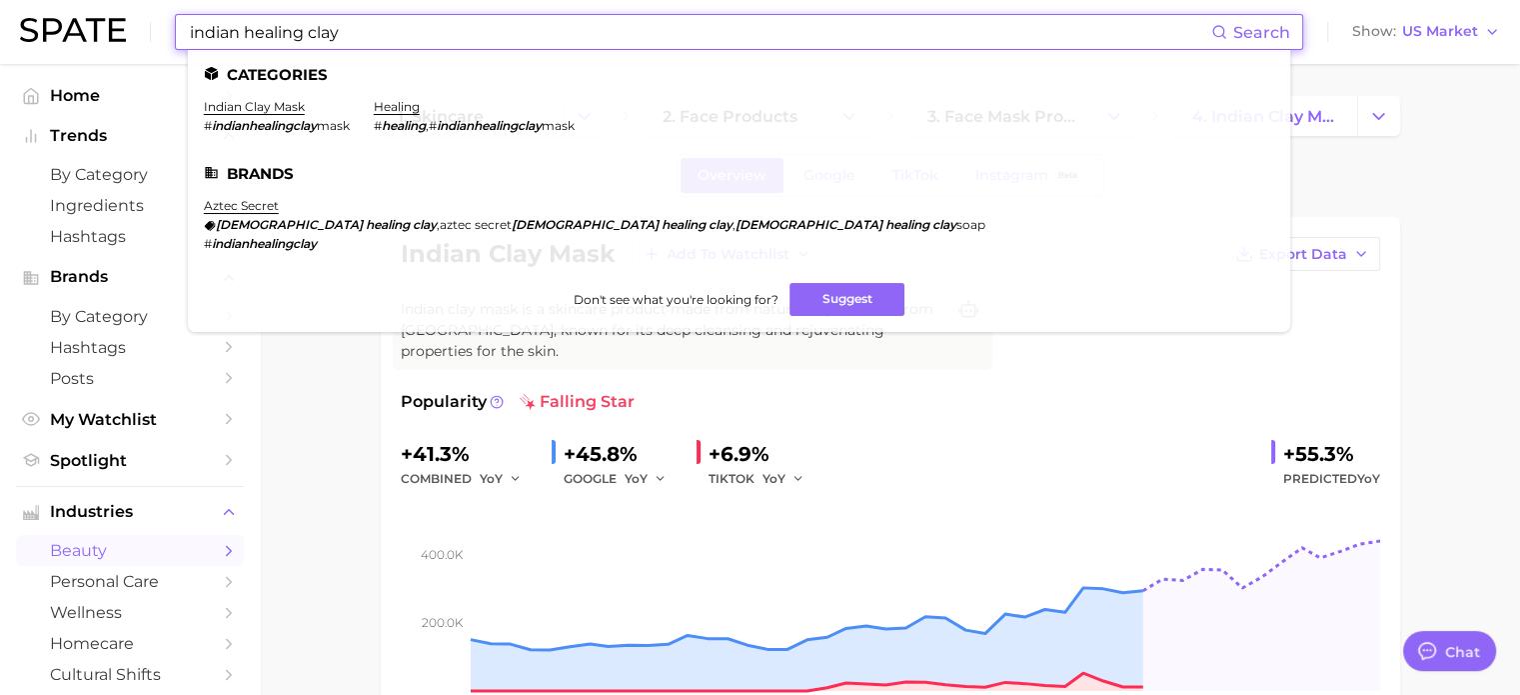
click at [457, 35] on input "indian healing clay" at bounding box center [700, 32] width 1024 height 34
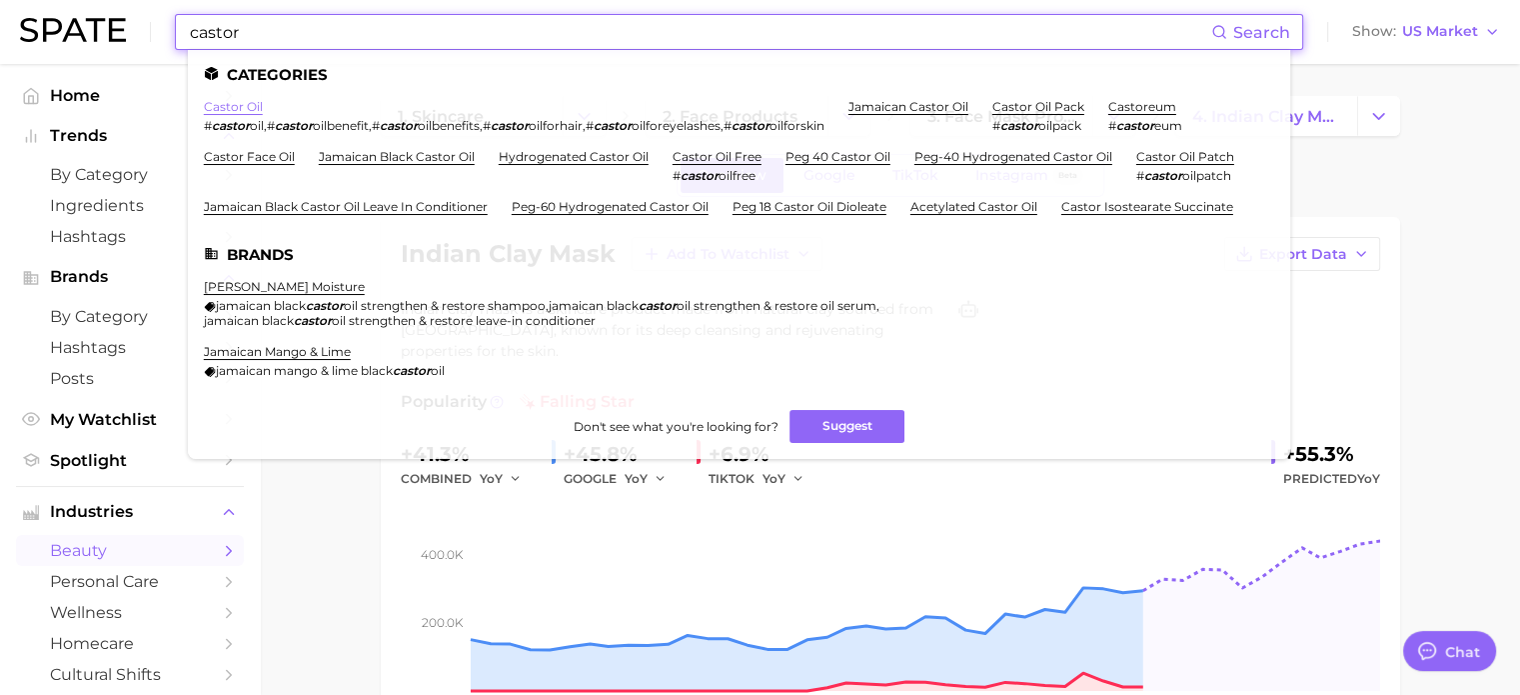
type input "castor"
click at [216, 107] on link "castor oil" at bounding box center [233, 106] width 59 height 15
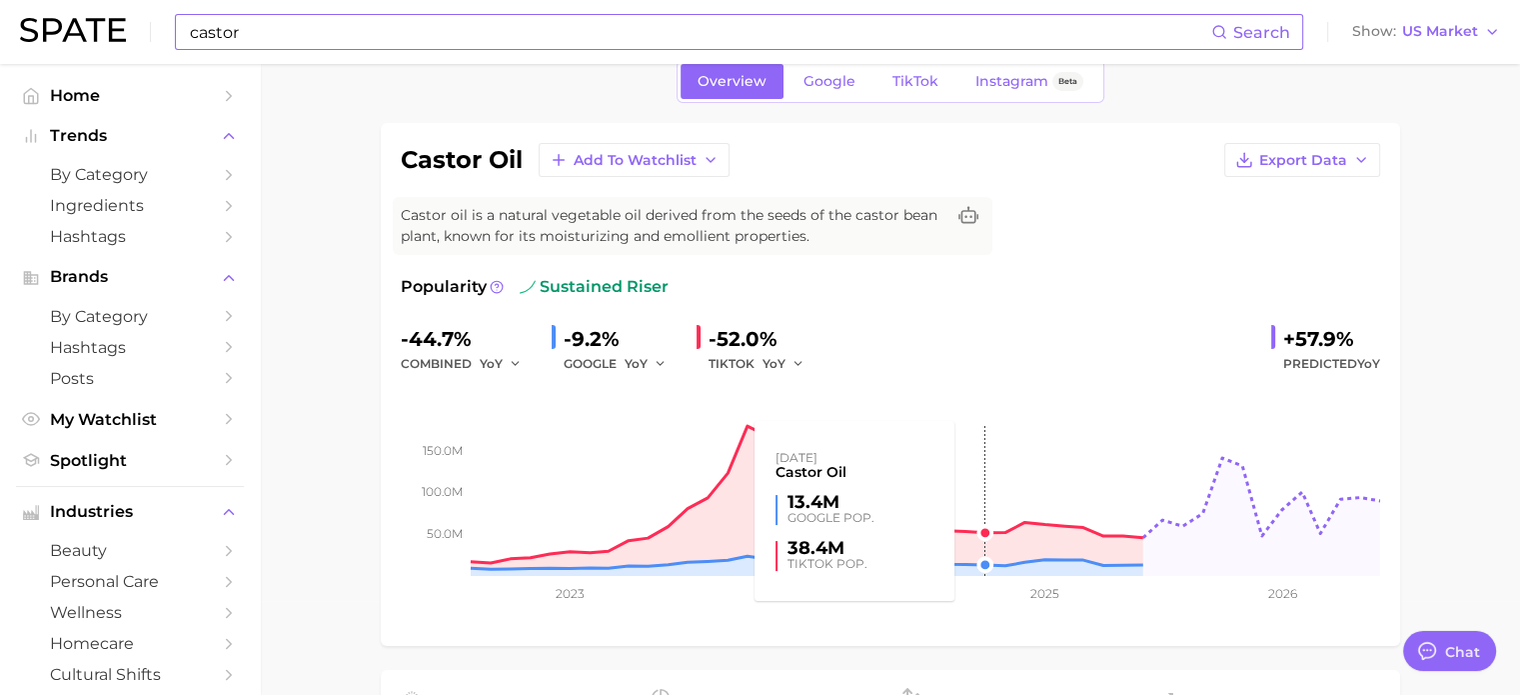
scroll to position [133, 0]
